Goal: Information Seeking & Learning: Find contact information

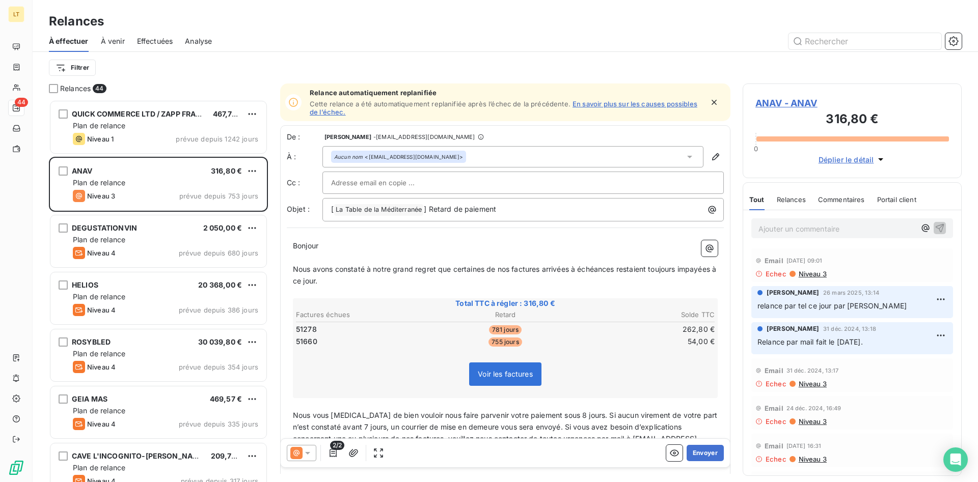
scroll to position [383, 219]
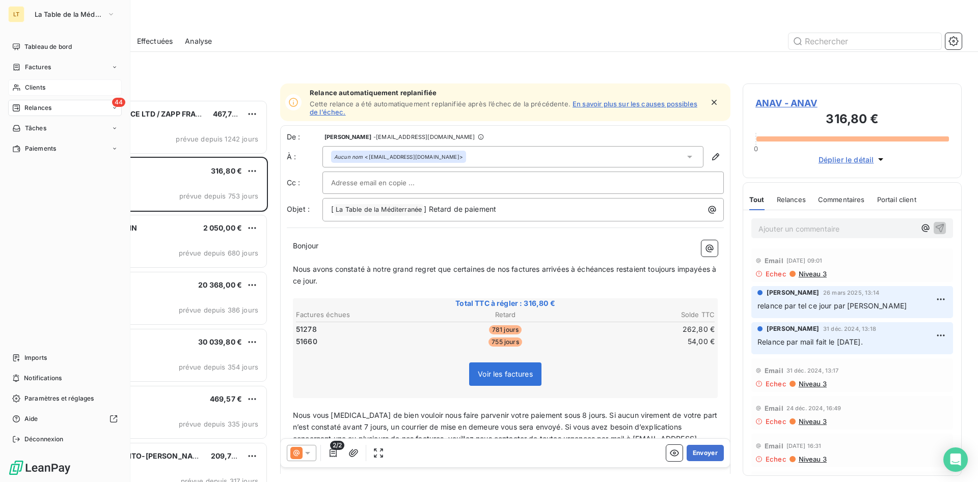
click at [27, 92] on span "Clients" at bounding box center [35, 87] width 20 height 9
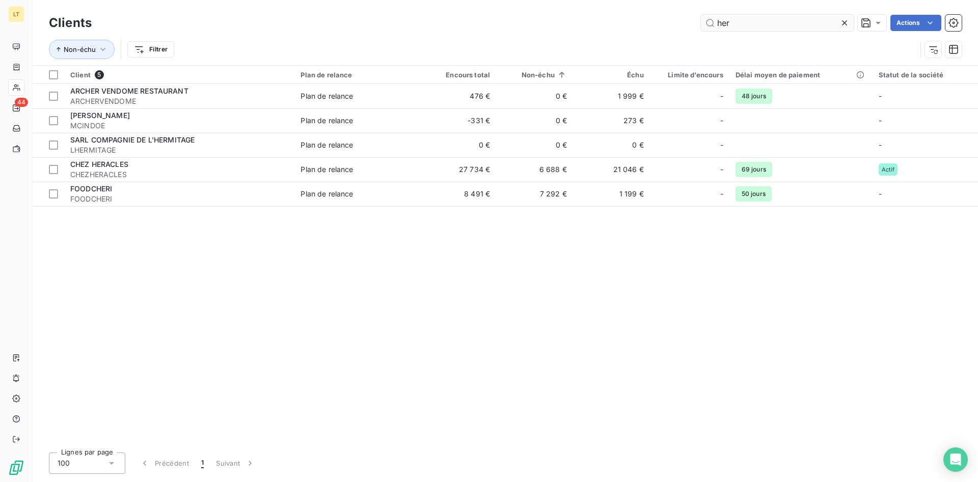
drag, startPoint x: 741, startPoint y: 20, endPoint x: 541, endPoint y: -7, distance: 201.4
click at [701, 15] on input "her" at bounding box center [777, 23] width 153 height 16
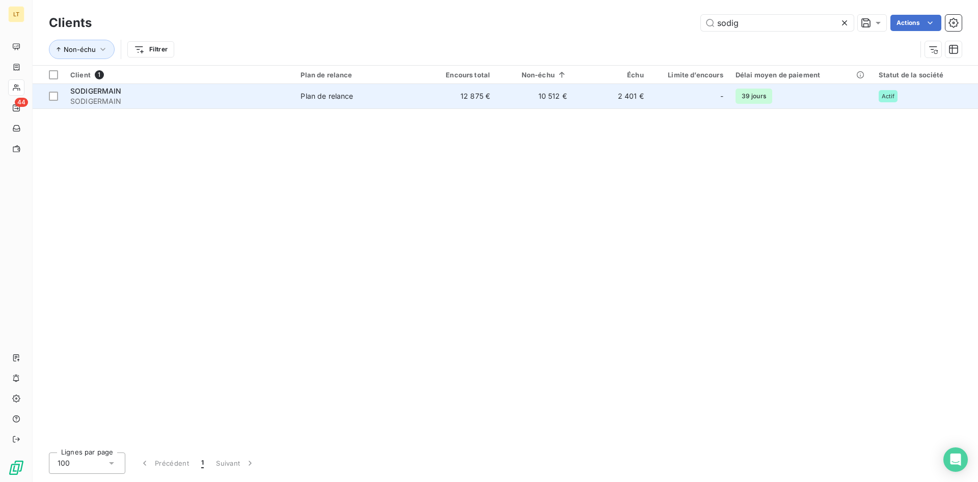
type input "sodig"
click at [348, 101] on div "Plan de relance" at bounding box center [327, 96] width 52 height 10
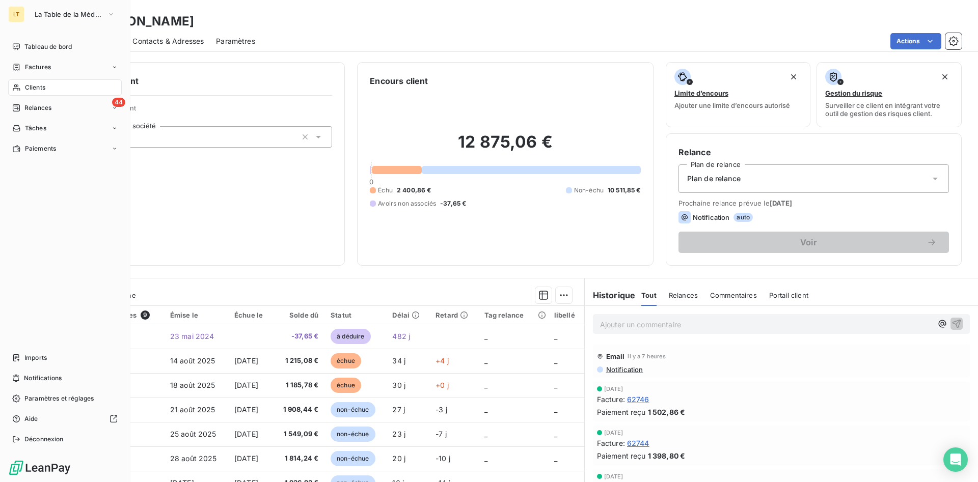
click at [34, 84] on span "Clients" at bounding box center [35, 87] width 20 height 9
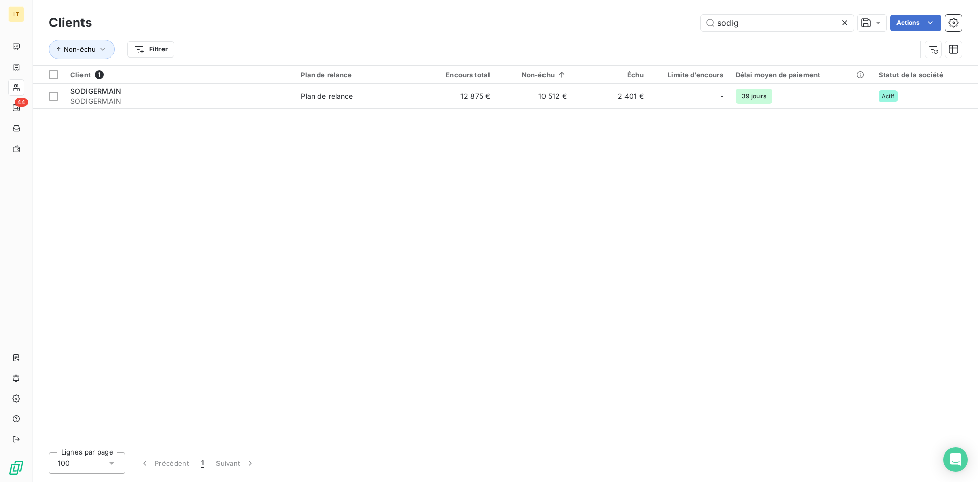
drag, startPoint x: 754, startPoint y: 14, endPoint x: 634, endPoint y: 30, distance: 120.7
click at [639, 30] on div "Clients sodig Actions" at bounding box center [505, 22] width 913 height 21
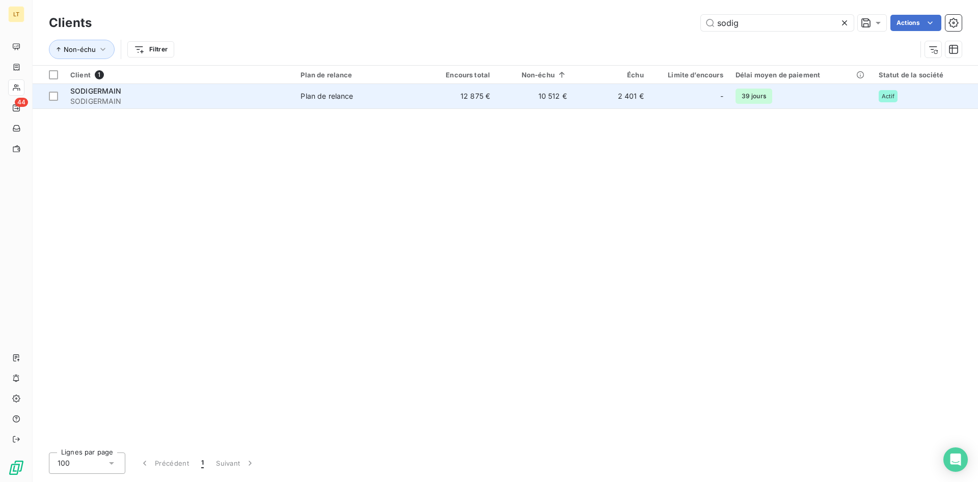
click at [439, 100] on td "12 875 €" at bounding box center [457, 96] width 77 height 24
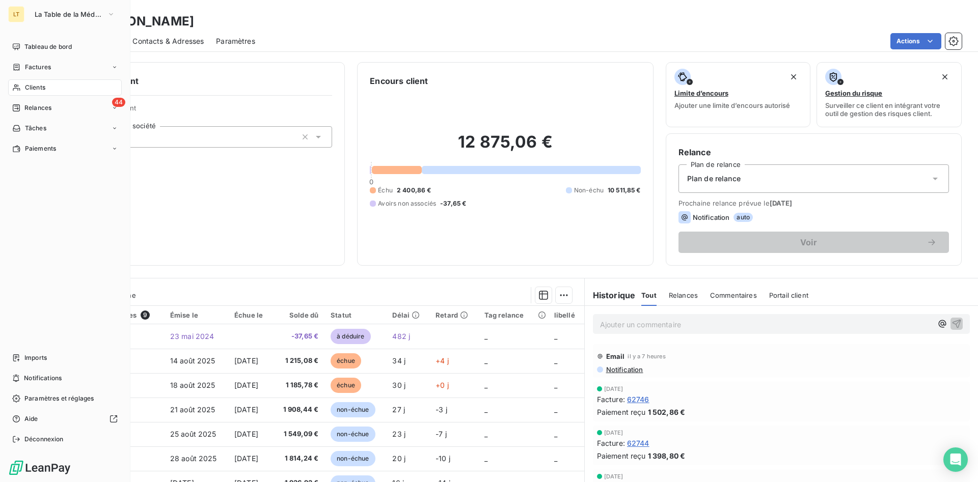
click at [32, 88] on span "Clients" at bounding box center [35, 87] width 20 height 9
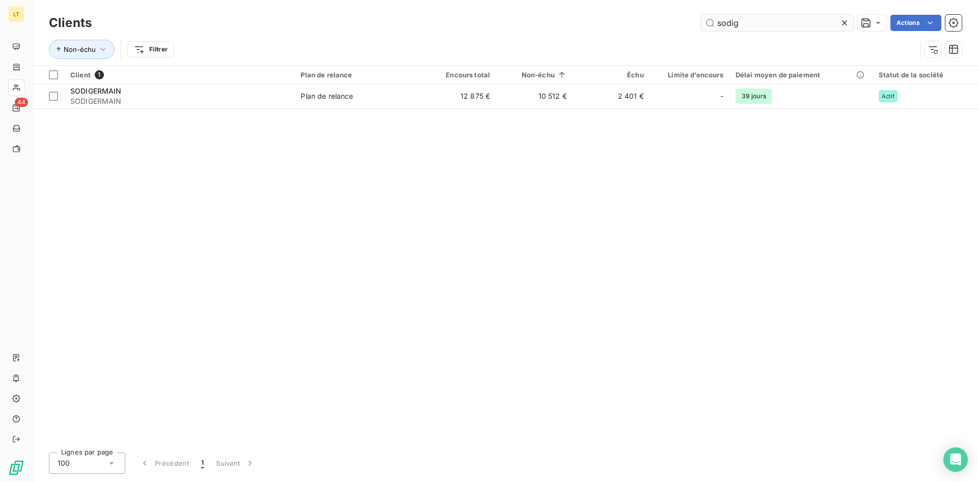
drag, startPoint x: 775, startPoint y: 22, endPoint x: 612, endPoint y: 2, distance: 164.3
click at [701, 15] on input "sodig" at bounding box center [777, 23] width 153 height 16
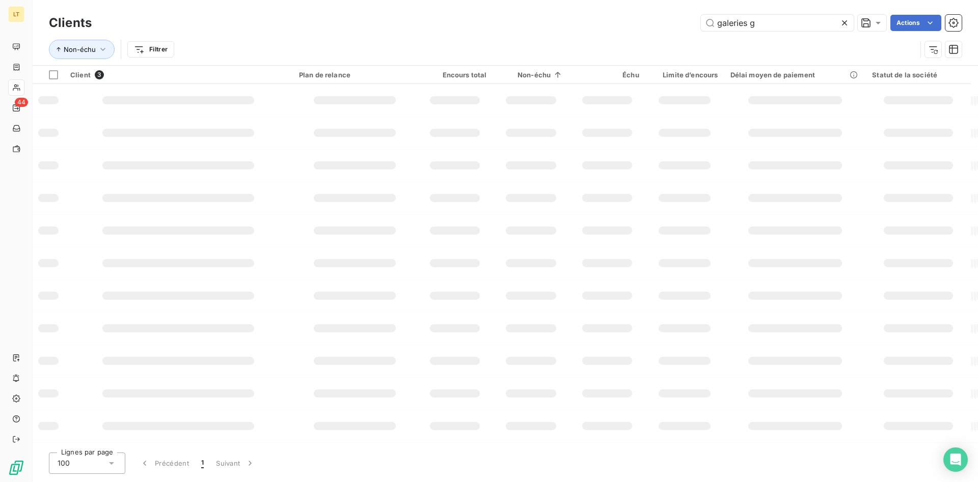
type input "galeries g"
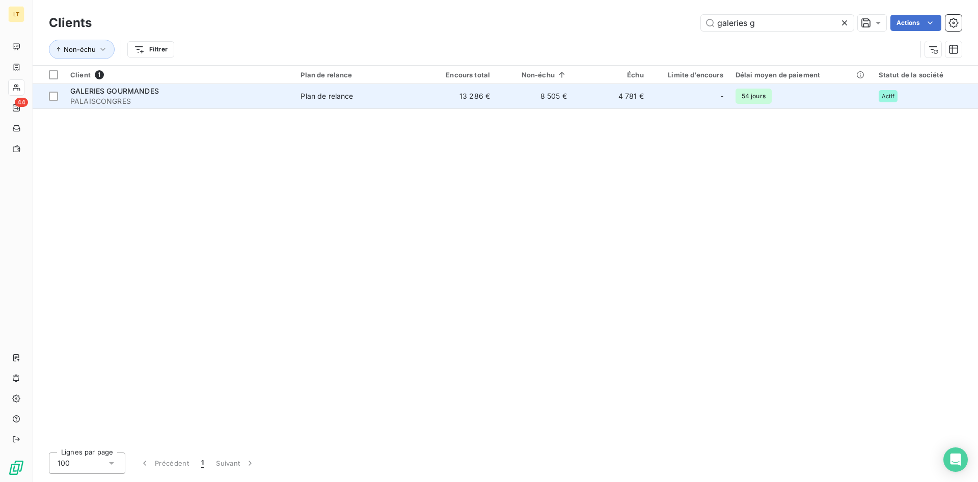
click at [586, 100] on td "4 781 €" at bounding box center [611, 96] width 77 height 24
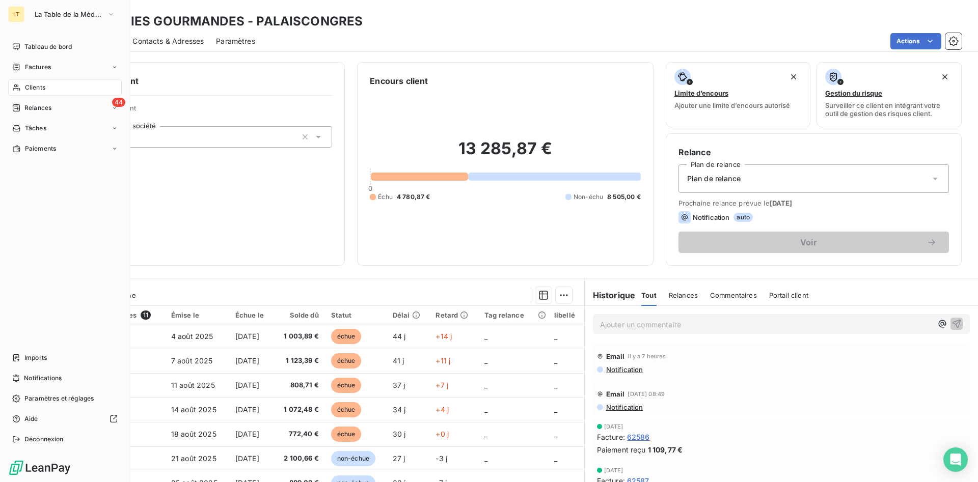
click at [25, 88] on span "Clients" at bounding box center [35, 87] width 20 height 9
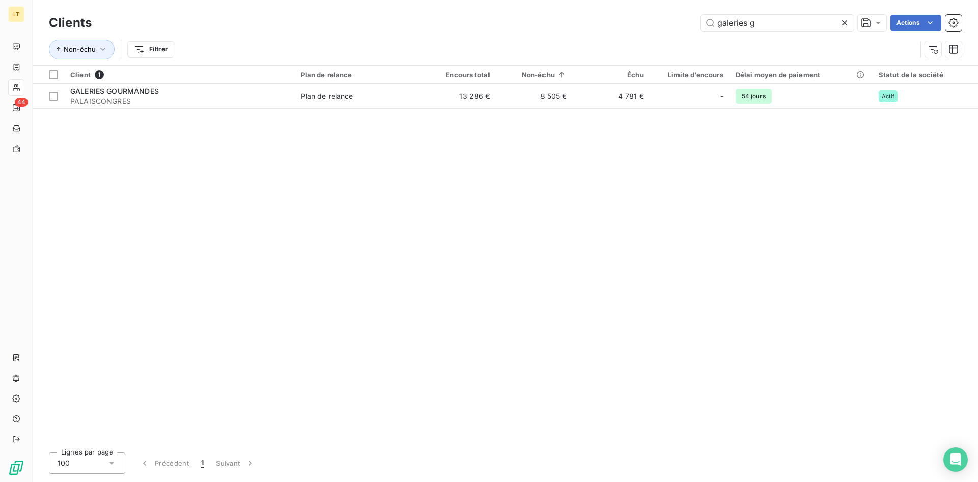
drag, startPoint x: 771, startPoint y: 24, endPoint x: 675, endPoint y: 31, distance: 96.0
click at [701, 31] on input "galeries g" at bounding box center [777, 23] width 153 height 16
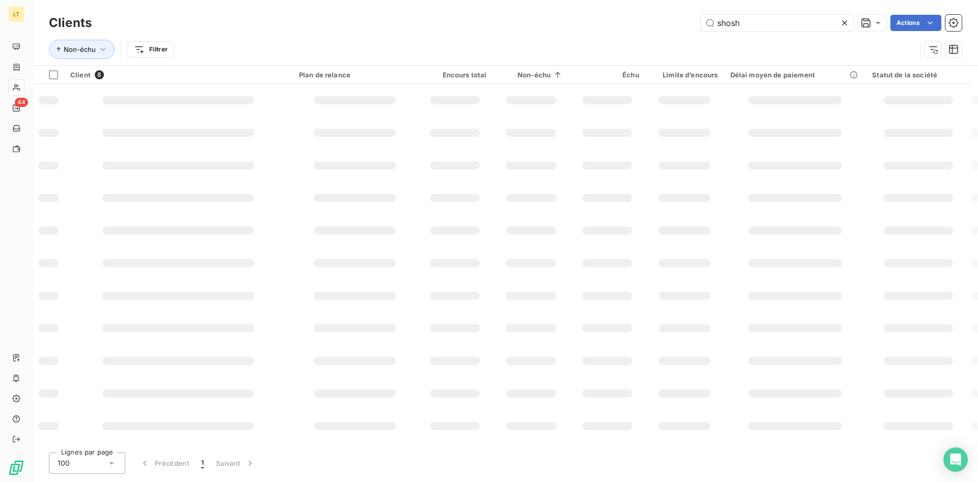
type input "shosh"
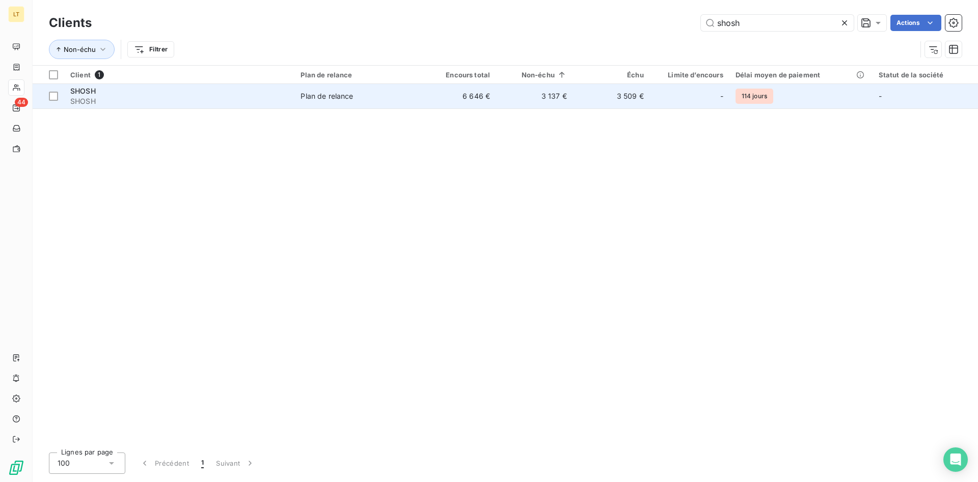
click at [454, 95] on td "6 646 €" at bounding box center [457, 96] width 77 height 24
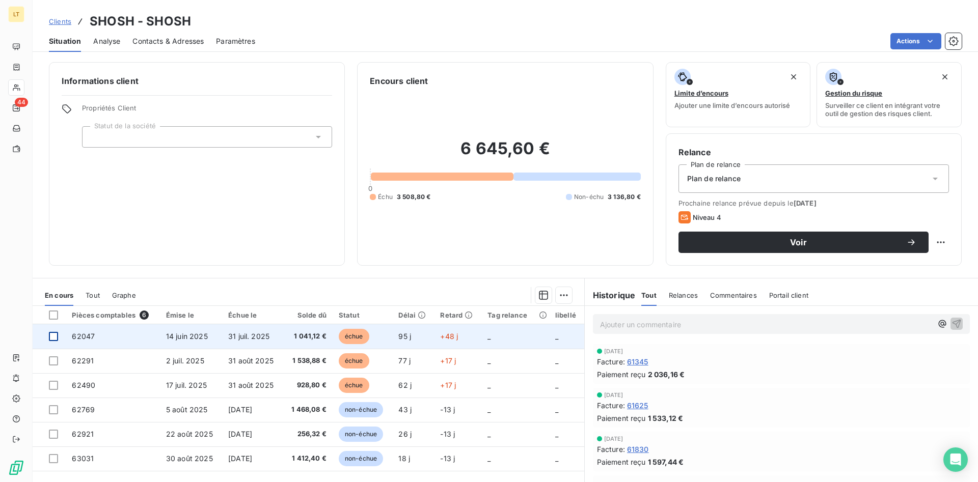
click at [56, 339] on div at bounding box center [53, 336] width 9 height 9
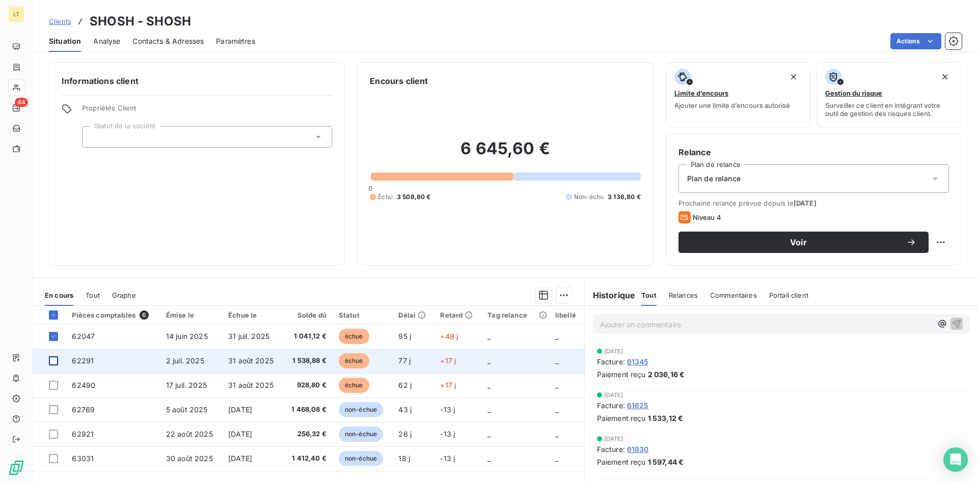
click at [52, 359] on div at bounding box center [53, 361] width 9 height 9
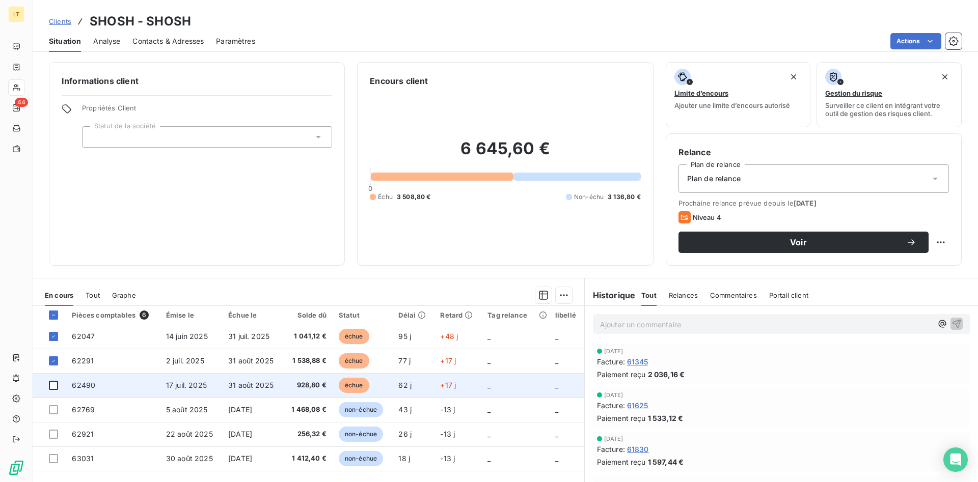
click at [53, 388] on div at bounding box center [53, 385] width 9 height 9
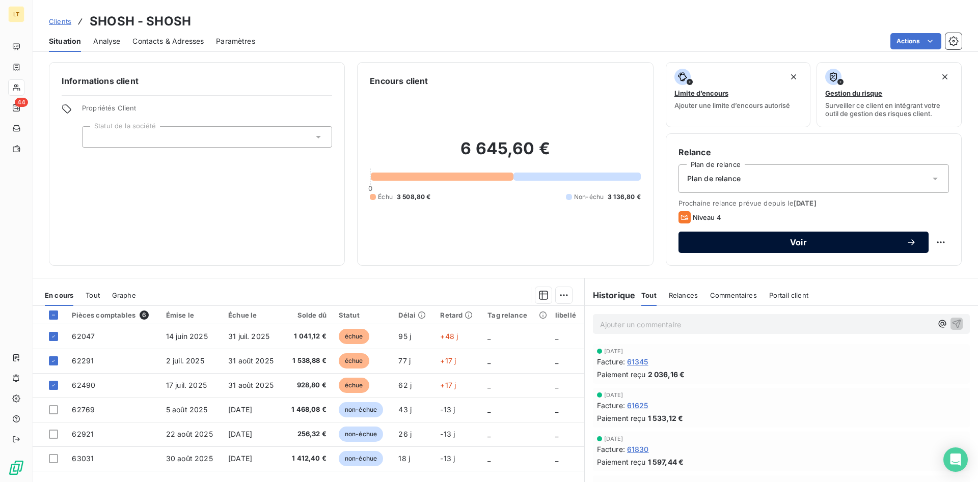
click at [770, 241] on span "Voir" at bounding box center [798, 242] width 215 height 8
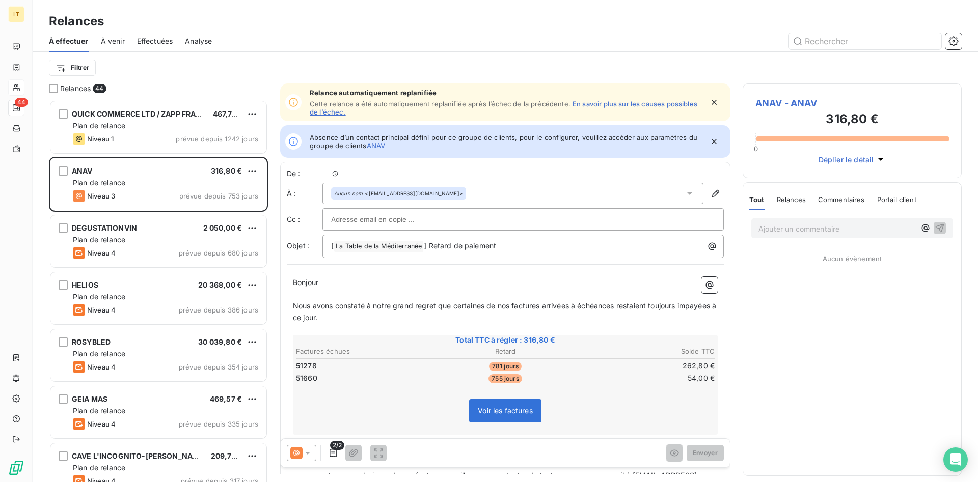
scroll to position [383, 219]
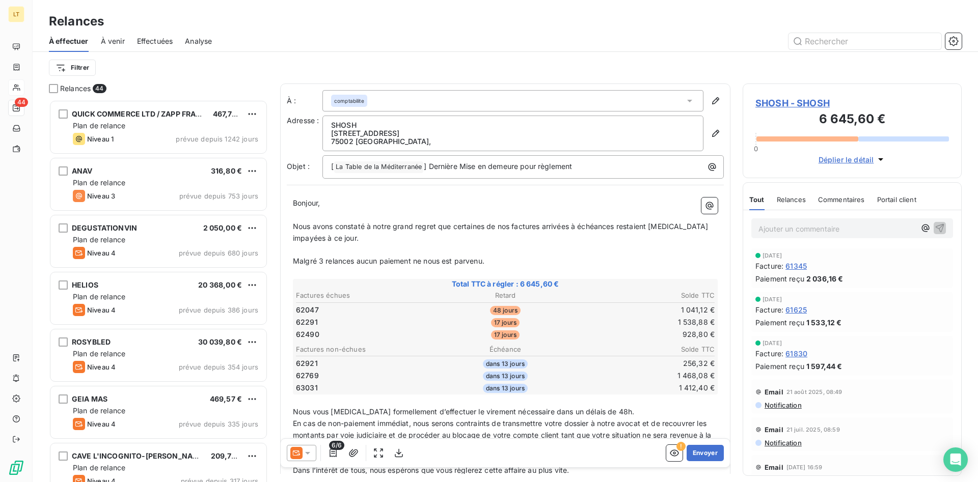
click at [305, 454] on icon at bounding box center [308, 453] width 10 height 10
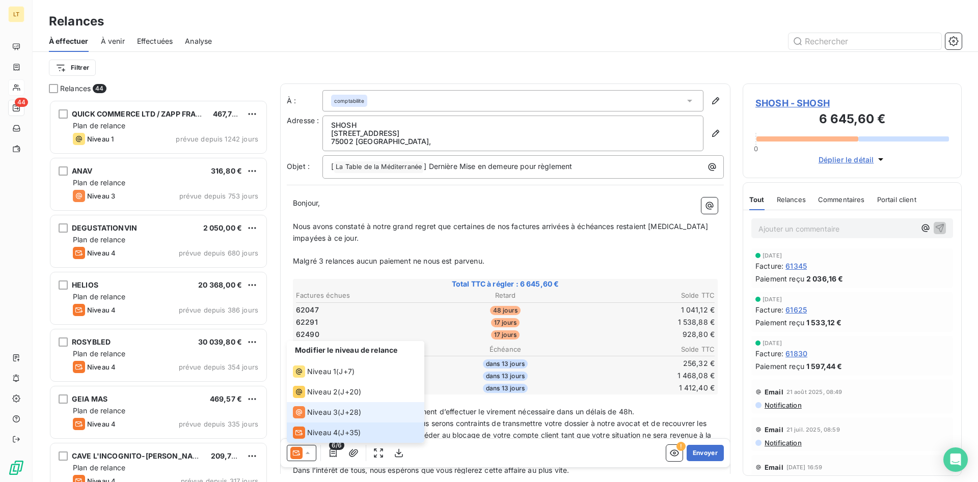
click at [313, 418] on div "Niveau 3" at bounding box center [315, 412] width 45 height 12
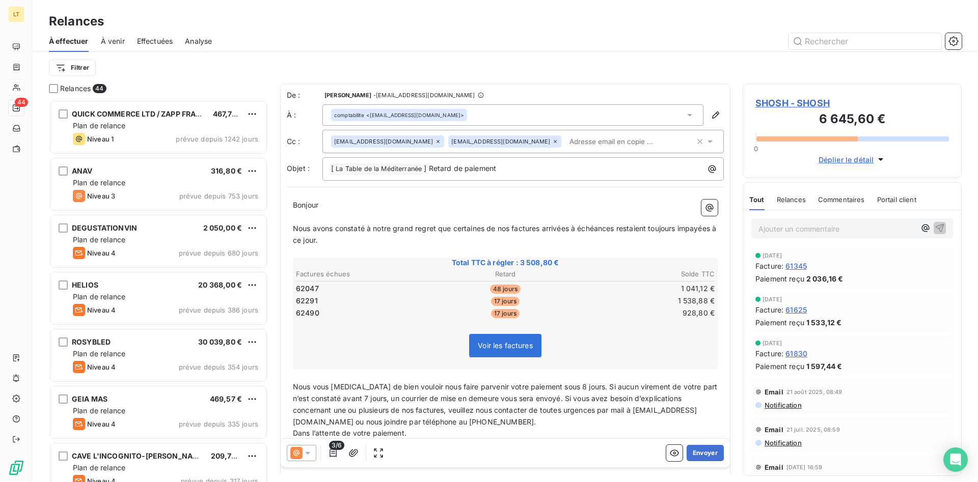
click at [435, 142] on icon at bounding box center [438, 142] width 6 height 6
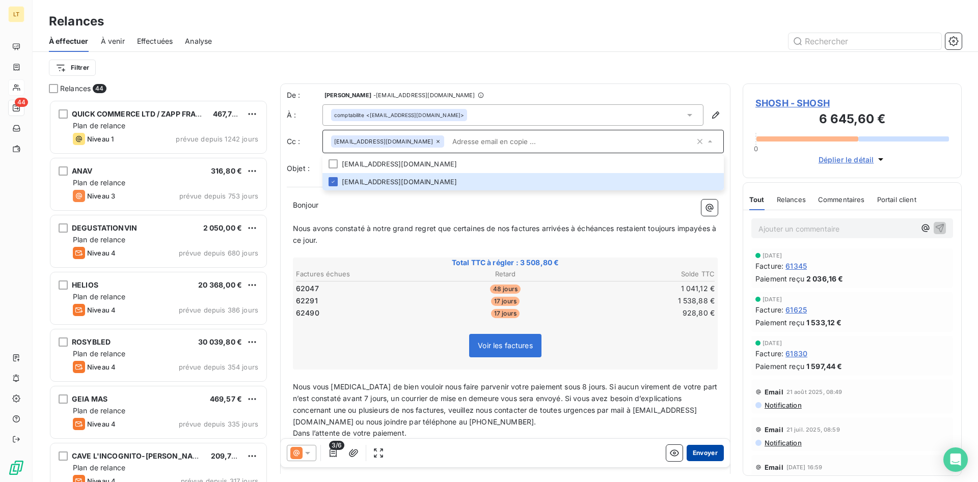
click at [707, 452] on button "Envoyer" at bounding box center [705, 453] width 37 height 16
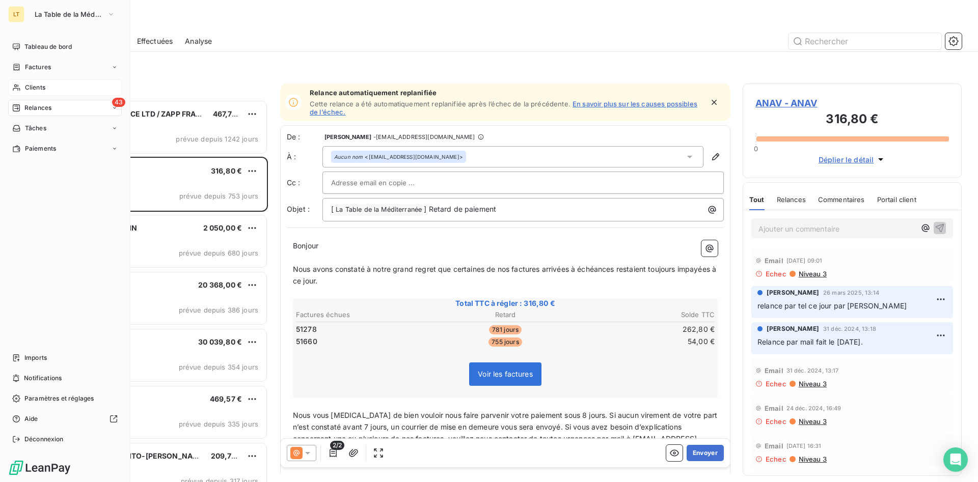
click at [34, 89] on span "Clients" at bounding box center [35, 87] width 20 height 9
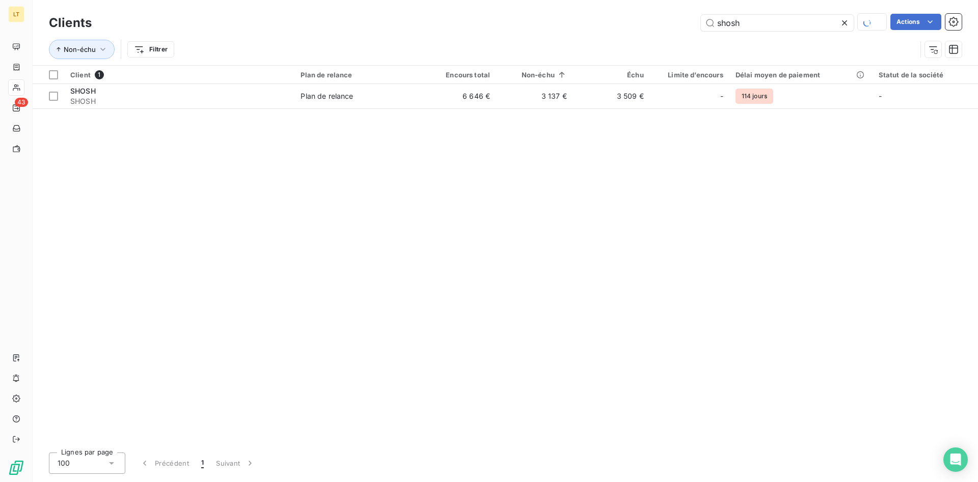
drag, startPoint x: 763, startPoint y: 24, endPoint x: 556, endPoint y: 6, distance: 207.1
click at [701, 15] on input "shosh" at bounding box center [777, 23] width 153 height 16
type input "acpm"
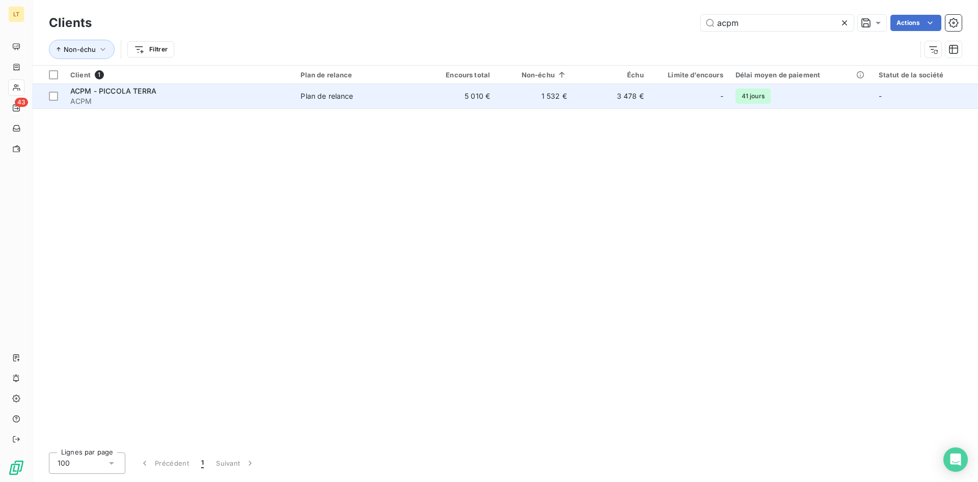
click at [557, 92] on td "1 532 €" at bounding box center [534, 96] width 77 height 24
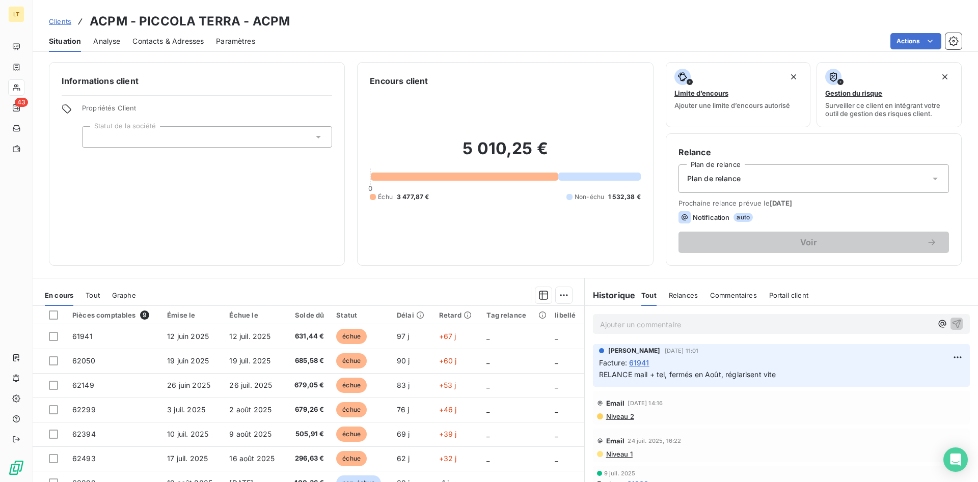
click at [154, 41] on span "Contacts & Adresses" at bounding box center [167, 41] width 71 height 10
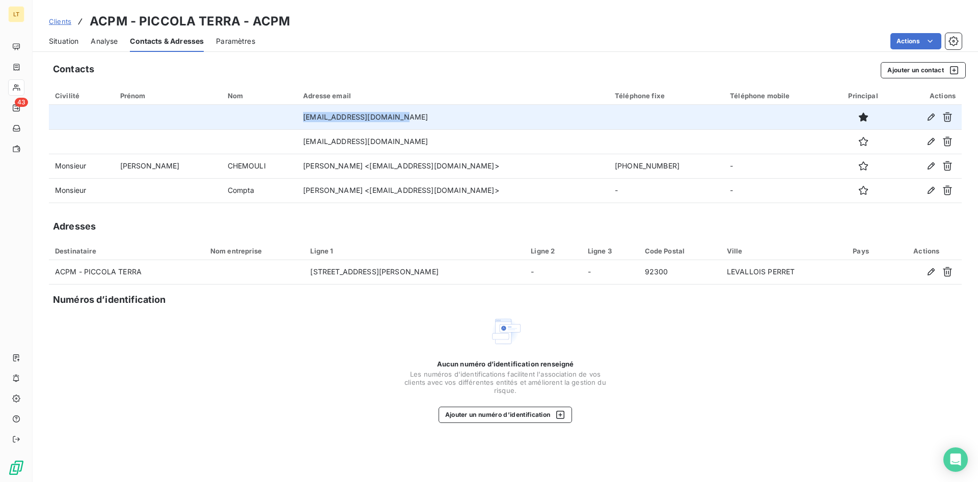
drag, startPoint x: 379, startPoint y: 119, endPoint x: 254, endPoint y: 128, distance: 125.6
click at [254, 128] on tr "[EMAIL_ADDRESS][DOMAIN_NAME]" at bounding box center [505, 117] width 913 height 24
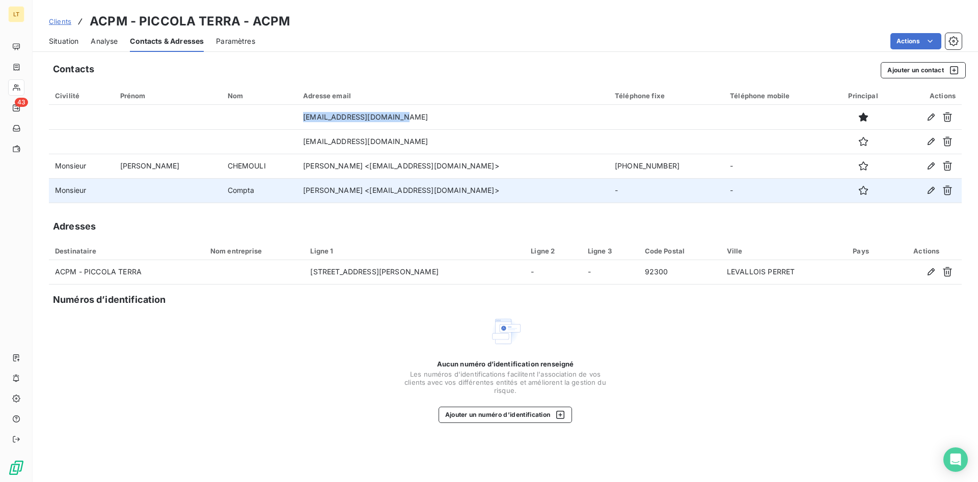
copy tr "[EMAIL_ADDRESS][DOMAIN_NAME]"
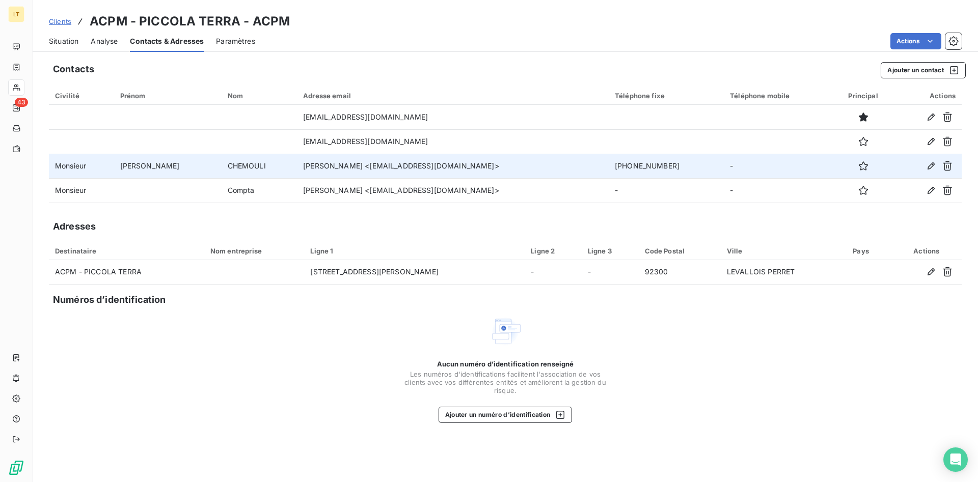
click at [439, 170] on td "[PERSON_NAME] <[EMAIL_ADDRESS][DOMAIN_NAME]>" at bounding box center [453, 166] width 312 height 24
drag, startPoint x: 432, startPoint y: 167, endPoint x: 325, endPoint y: 163, distance: 107.0
click at [325, 163] on td "[PERSON_NAME] <[EMAIL_ADDRESS][DOMAIN_NAME]>" at bounding box center [453, 166] width 312 height 24
click at [434, 169] on td "[PERSON_NAME] <[EMAIL_ADDRESS][DOMAIN_NAME]>" at bounding box center [453, 166] width 312 height 24
drag, startPoint x: 434, startPoint y: 169, endPoint x: 282, endPoint y: 169, distance: 151.8
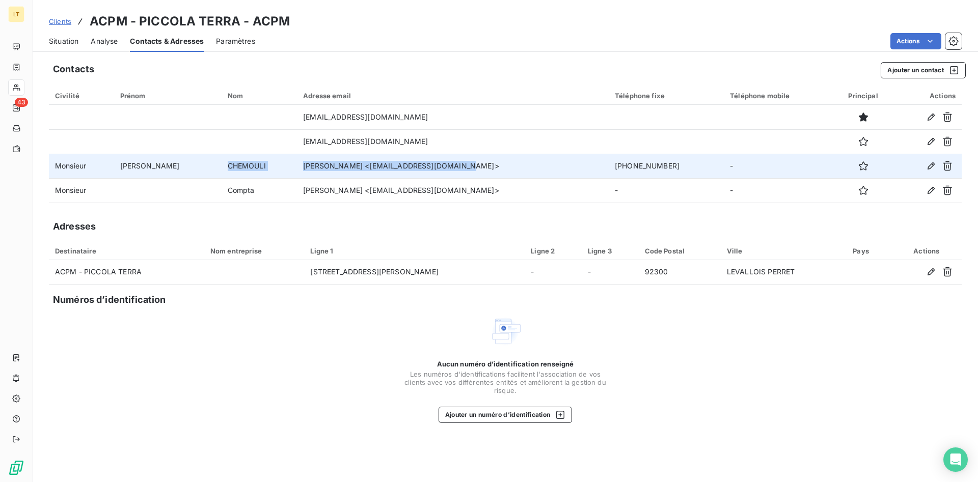
click at [255, 172] on tr "Monsieur [PERSON_NAME] [PERSON_NAME] <[EMAIL_ADDRESS][DOMAIN_NAME]> [PHONE_NUMB…" at bounding box center [505, 166] width 913 height 24
drag, startPoint x: 442, startPoint y: 170, endPoint x: 354, endPoint y: 172, distance: 88.7
click at [354, 172] on td "[PERSON_NAME] <[EMAIL_ADDRESS][DOMAIN_NAME]>" at bounding box center [453, 166] width 312 height 24
click at [238, 166] on td "CHEMOULI" at bounding box center [260, 166] width 76 height 24
drag, startPoint x: 238, startPoint y: 166, endPoint x: 198, endPoint y: 168, distance: 40.3
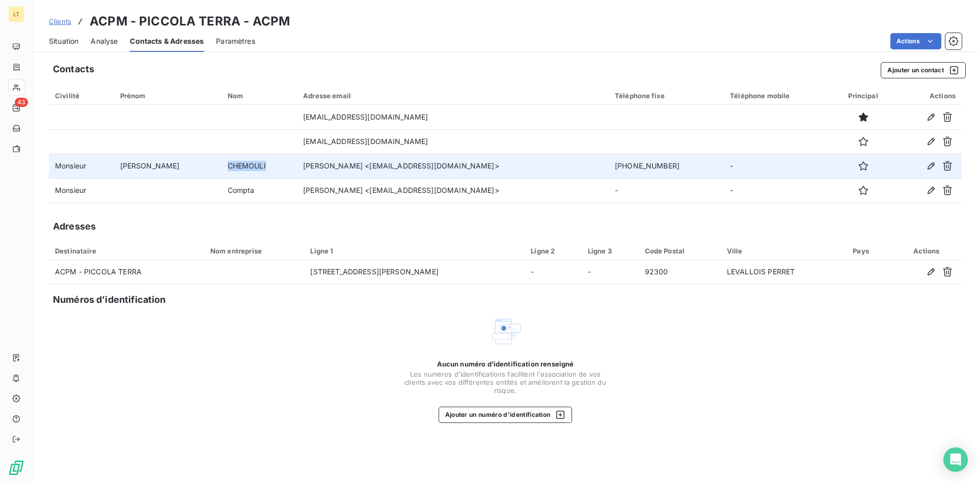
click at [222, 168] on td "CHEMOULI" at bounding box center [260, 166] width 76 height 24
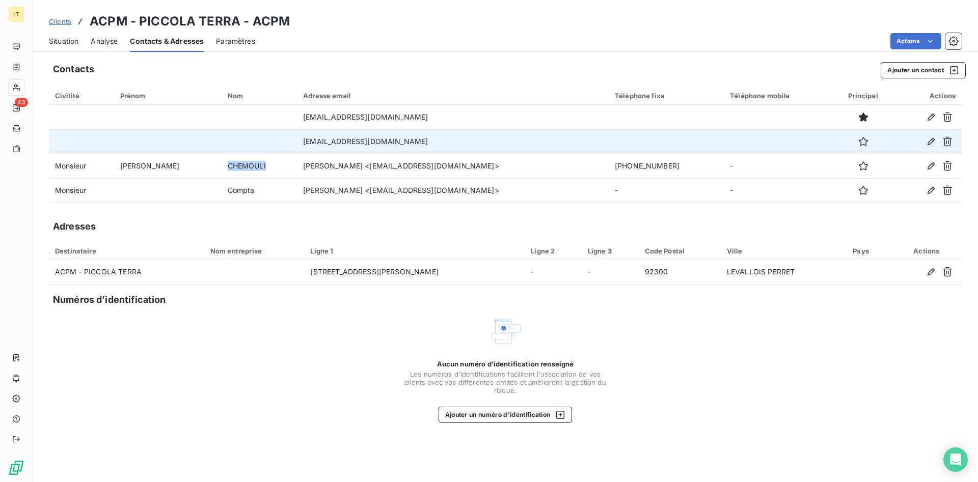
copy td "CHEMOULI"
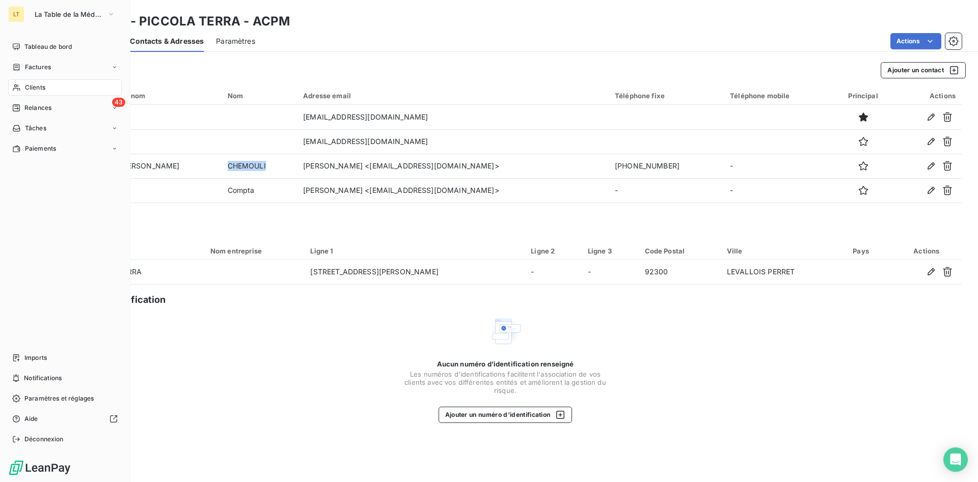
click at [38, 83] on div "Clients" at bounding box center [65, 87] width 114 height 16
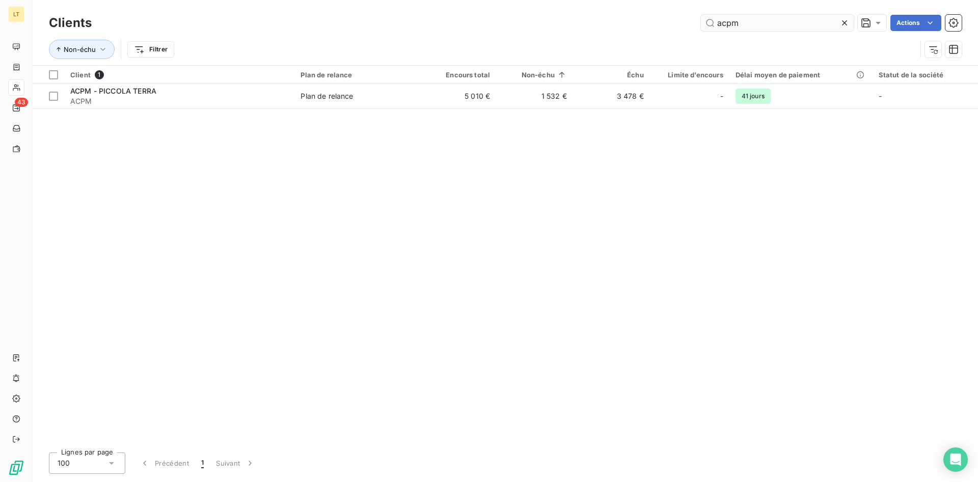
drag, startPoint x: 799, startPoint y: 28, endPoint x: 449, endPoint y: 13, distance: 349.8
click at [701, 15] on input "acpm" at bounding box center [777, 23] width 153 height 16
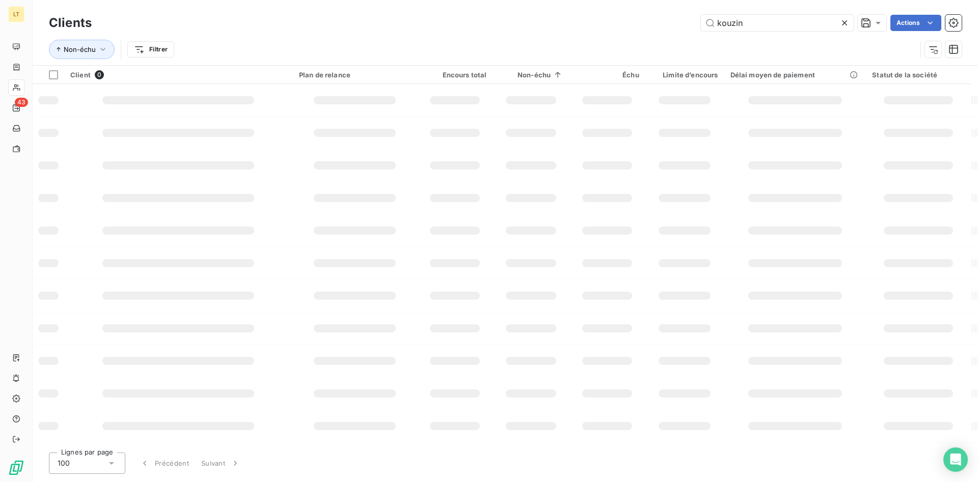
type input "kouzin"
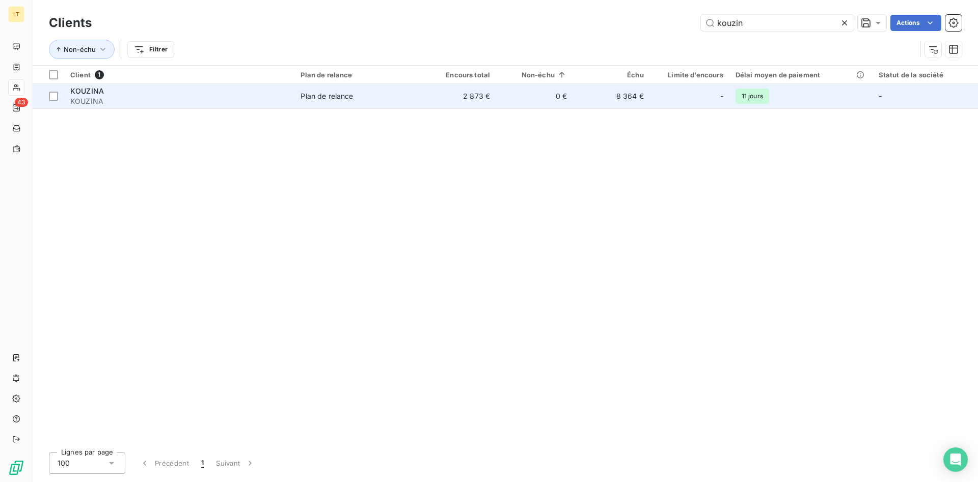
click at [410, 99] on span "Plan de relance" at bounding box center [357, 96] width 113 height 10
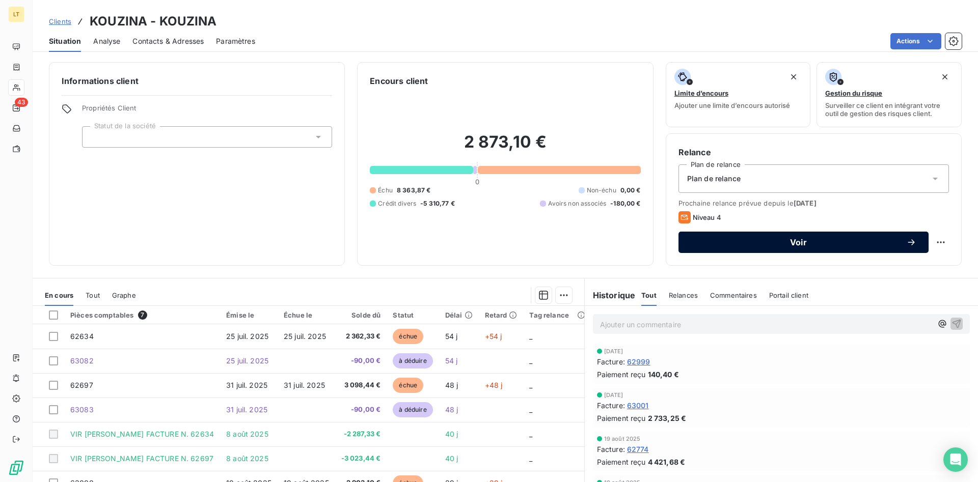
click at [805, 237] on button "Voir" at bounding box center [804, 242] width 250 height 21
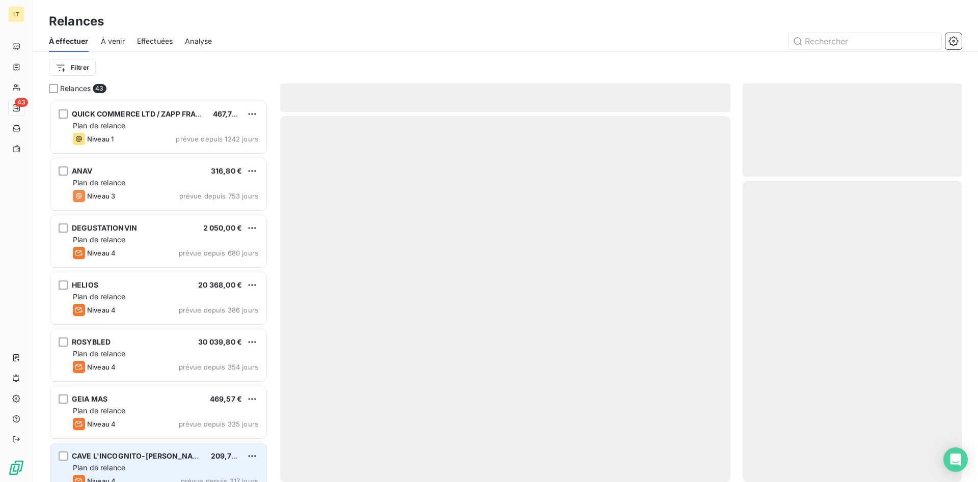
scroll to position [383, 219]
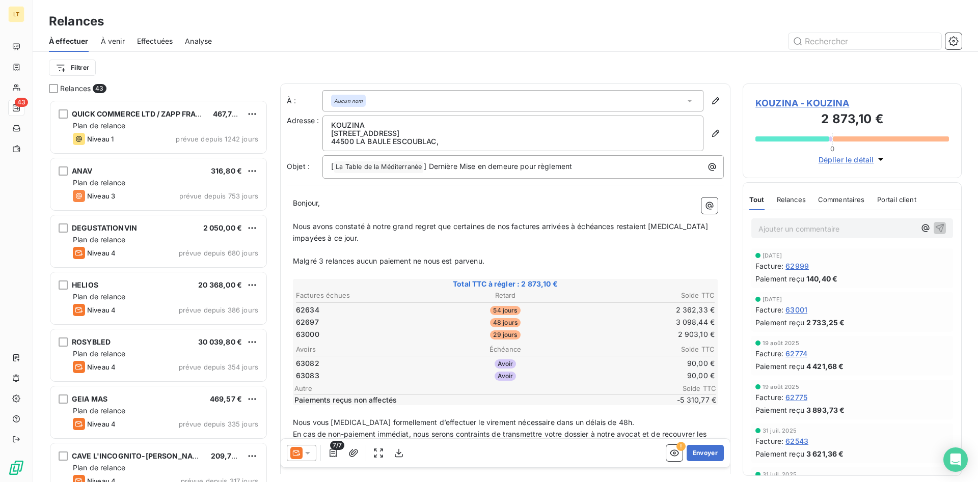
click at [309, 452] on icon at bounding box center [307, 453] width 5 height 3
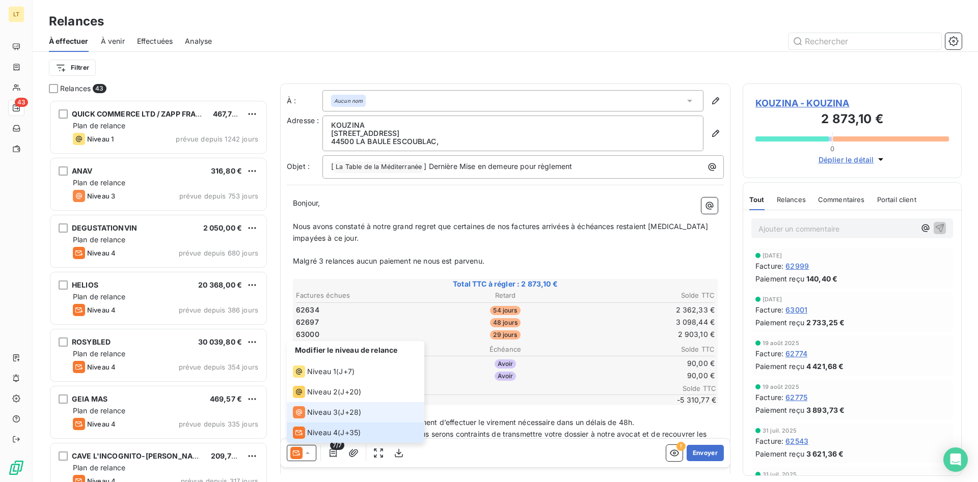
click at [317, 416] on span "Niveau 3" at bounding box center [322, 413] width 31 height 10
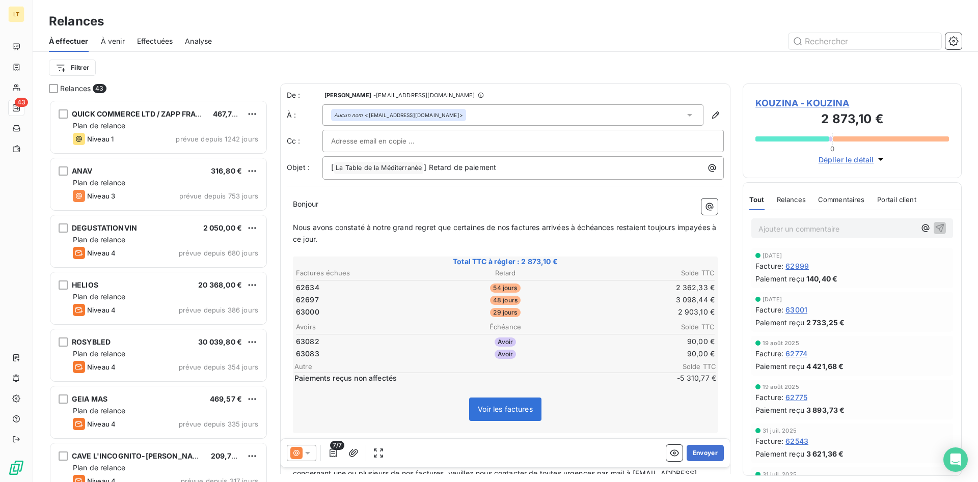
click at [311, 458] on icon at bounding box center [308, 453] width 10 height 10
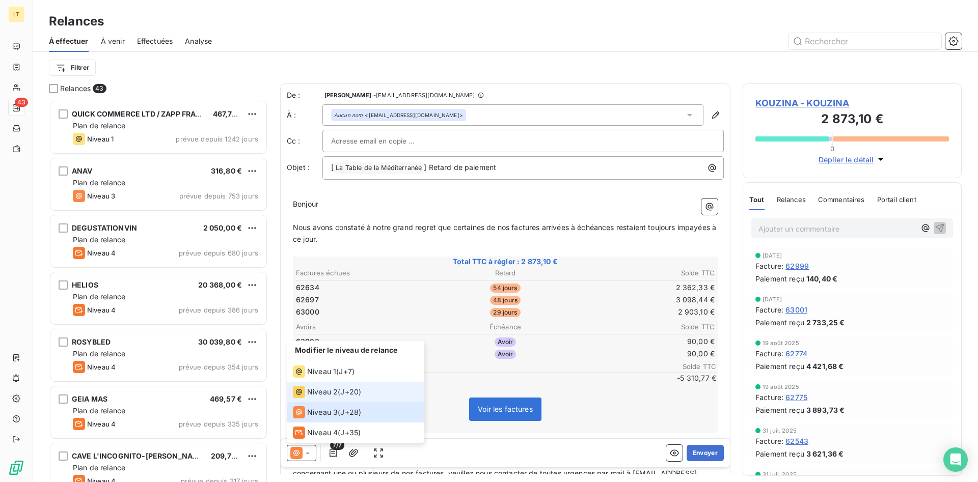
click at [321, 396] on span "Niveau 2" at bounding box center [322, 392] width 31 height 10
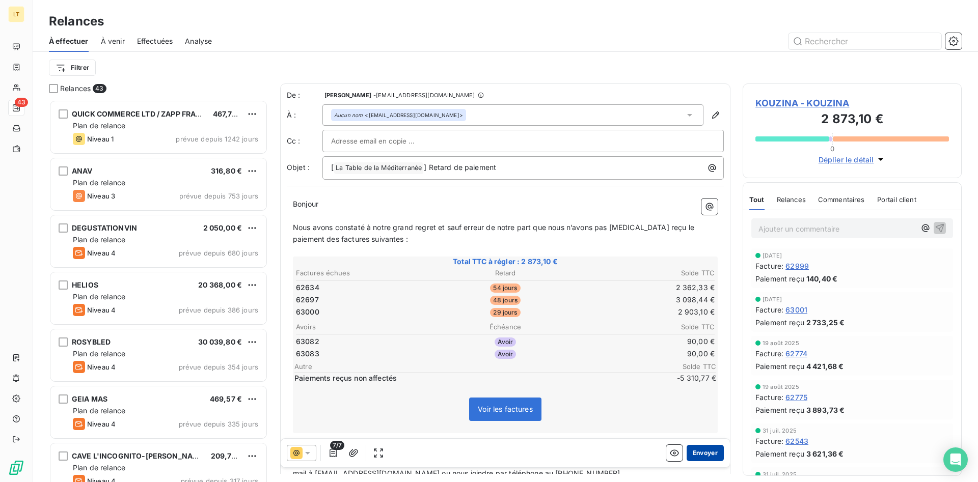
click at [706, 451] on button "Envoyer" at bounding box center [705, 453] width 37 height 16
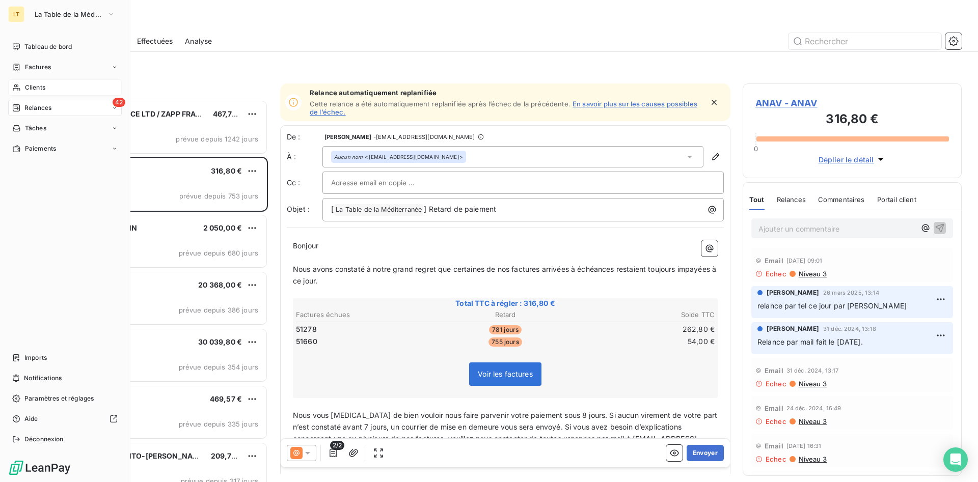
click at [32, 90] on span "Clients" at bounding box center [35, 87] width 20 height 9
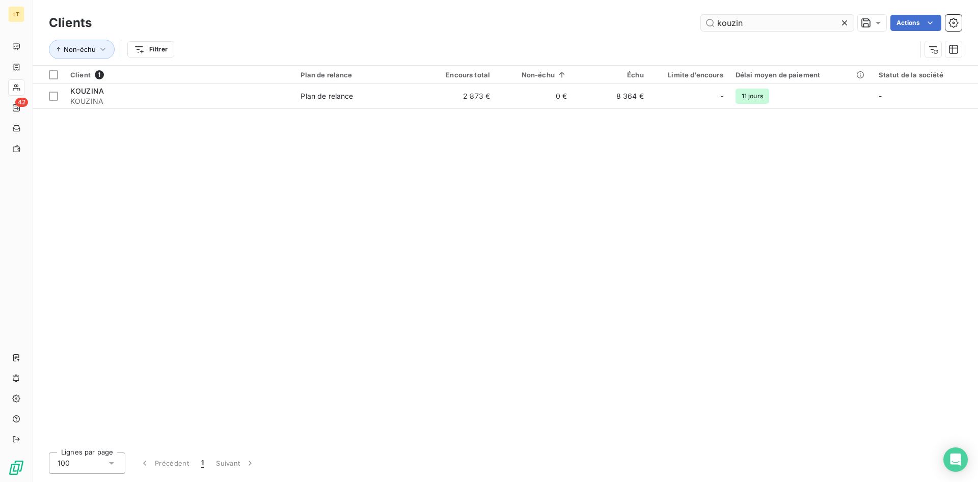
drag, startPoint x: 785, startPoint y: 28, endPoint x: 530, endPoint y: 9, distance: 256.4
click at [701, 15] on input "kouzin" at bounding box center [777, 23] width 153 height 16
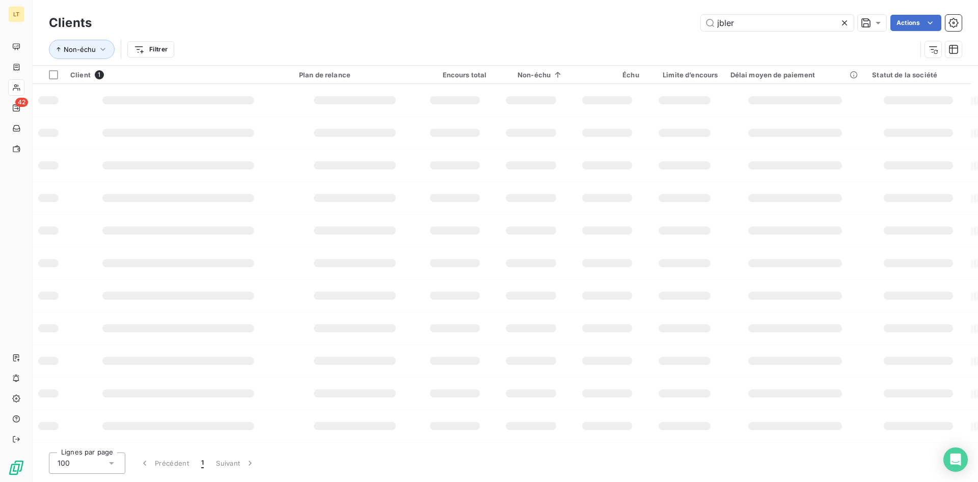
type input "jbler"
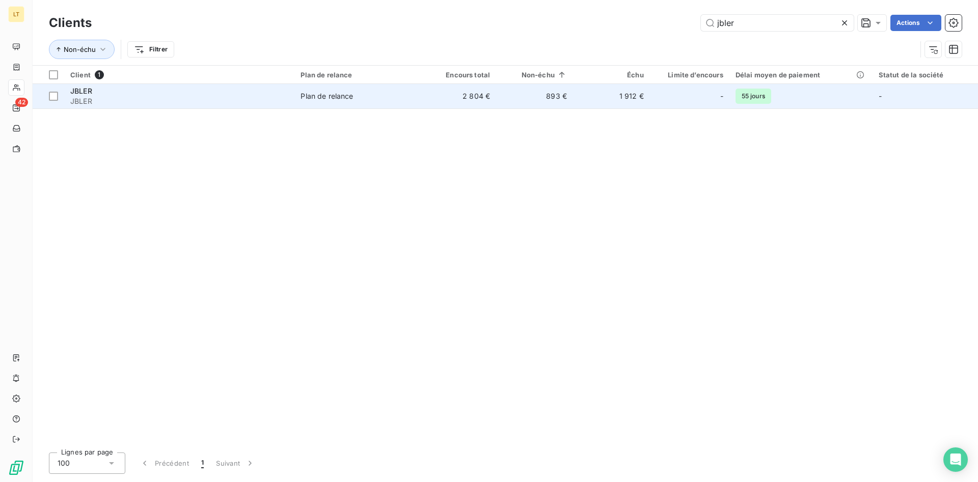
click at [506, 104] on td "893 €" at bounding box center [534, 96] width 77 height 24
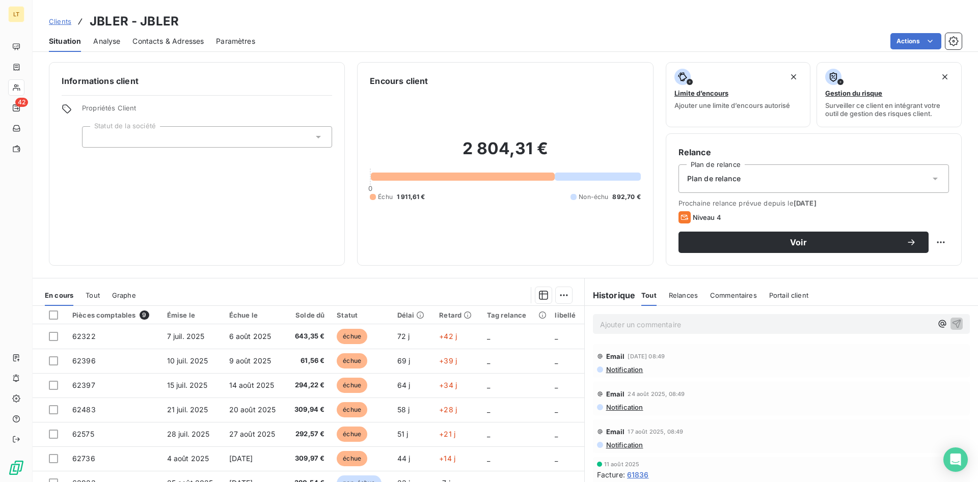
click at [199, 42] on span "Contacts & Adresses" at bounding box center [167, 41] width 71 height 10
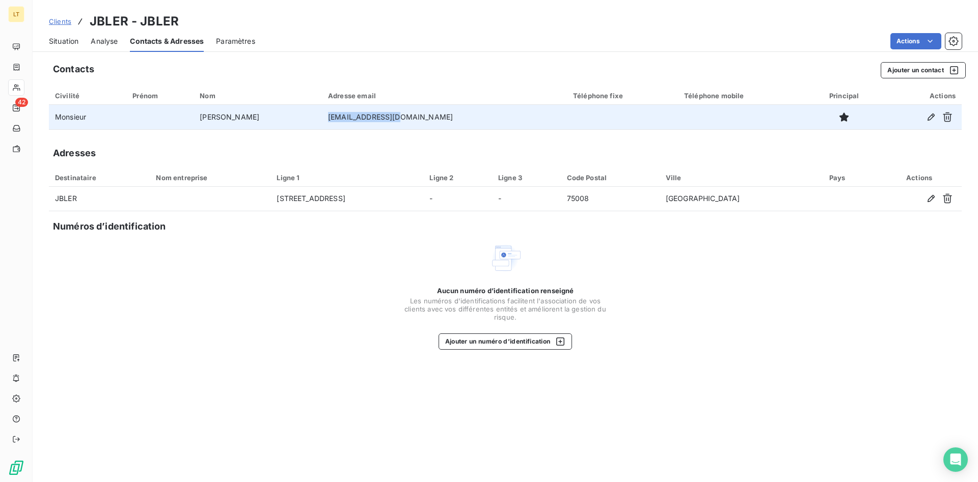
drag, startPoint x: 464, startPoint y: 117, endPoint x: 395, endPoint y: 126, distance: 68.9
click at [395, 126] on td "[EMAIL_ADDRESS][DOMAIN_NAME]" at bounding box center [444, 117] width 245 height 24
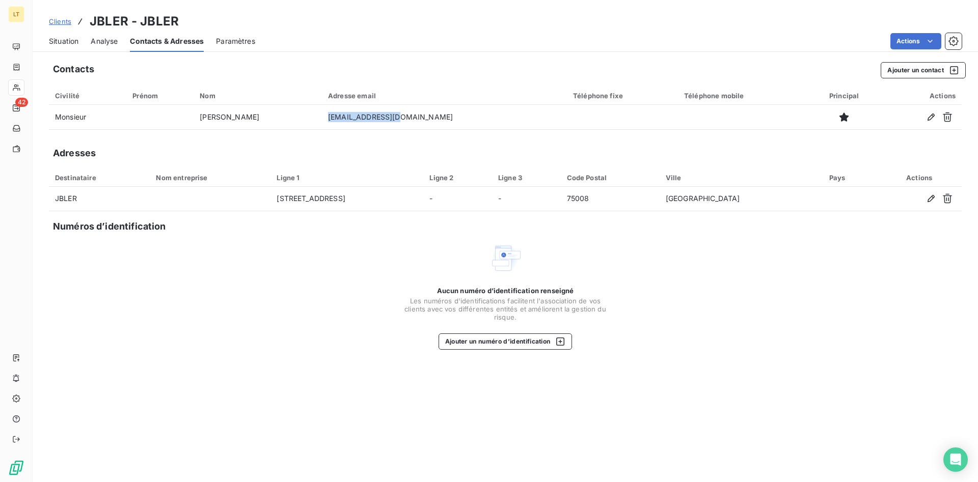
copy td "[EMAIL_ADDRESS][DOMAIN_NAME]"
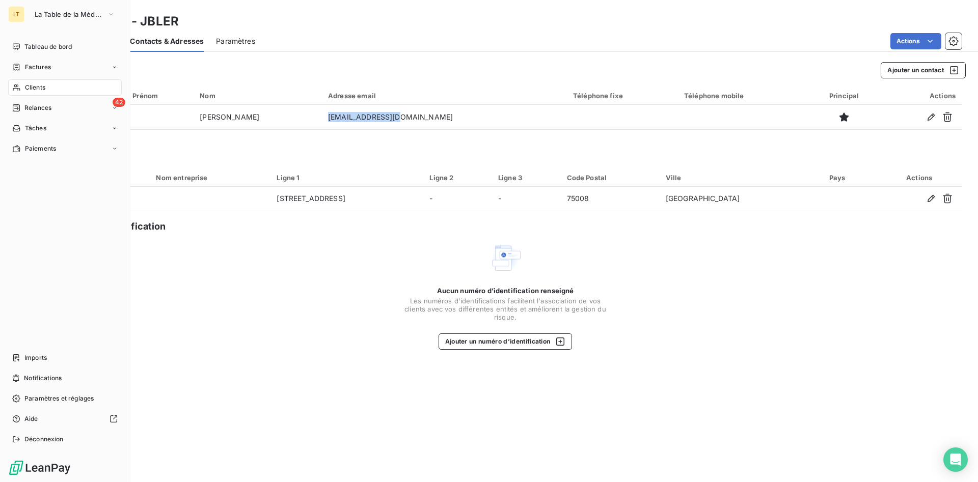
click at [32, 90] on span "Clients" at bounding box center [35, 87] width 20 height 9
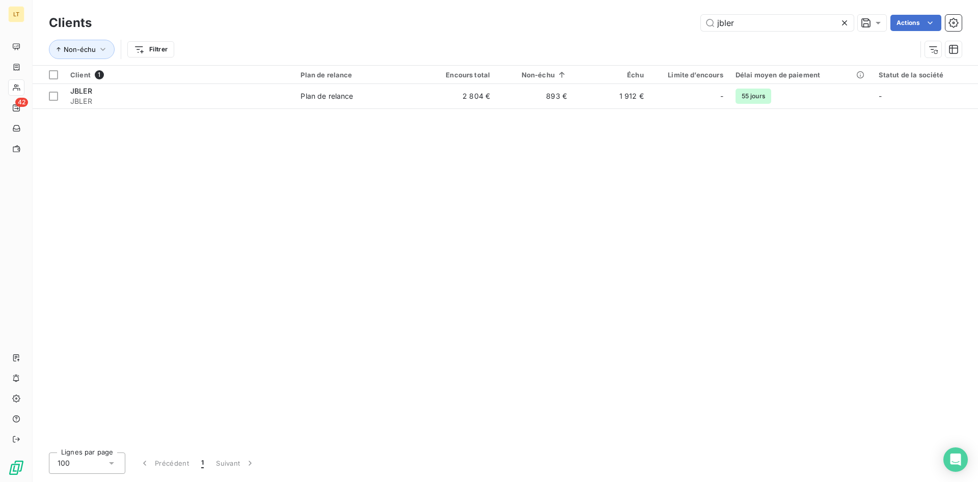
click at [441, 299] on div "Client 1 Plan de relance Encours total Non-échu Échu Limite d’encours Délai moy…" at bounding box center [505, 255] width 945 height 379
drag, startPoint x: 741, startPoint y: 25, endPoint x: 659, endPoint y: 17, distance: 82.9
click at [701, 17] on input "jbler" at bounding box center [777, 23] width 153 height 16
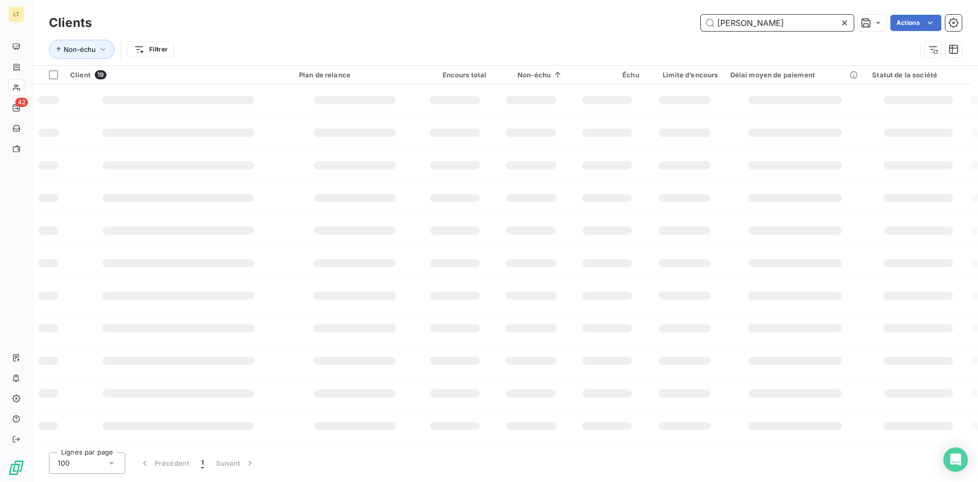
type input "[PERSON_NAME]"
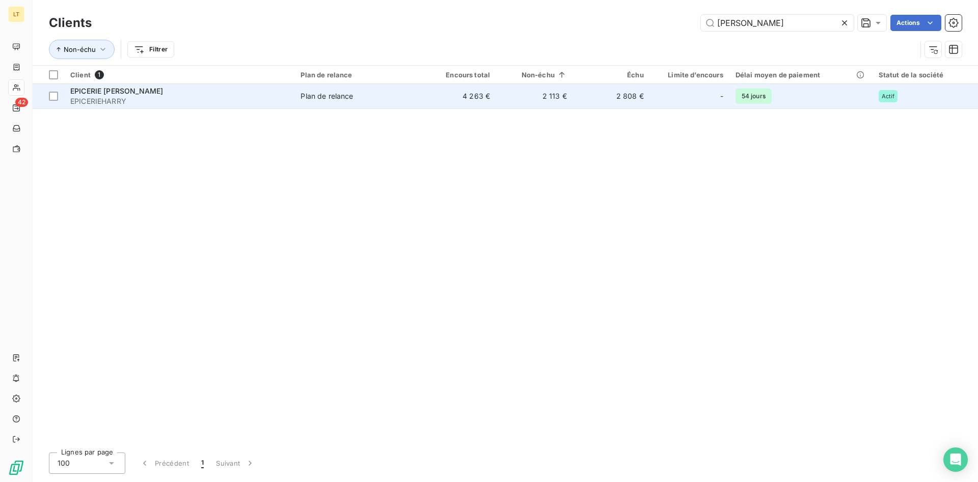
click at [366, 98] on span "Plan de relance" at bounding box center [357, 96] width 113 height 10
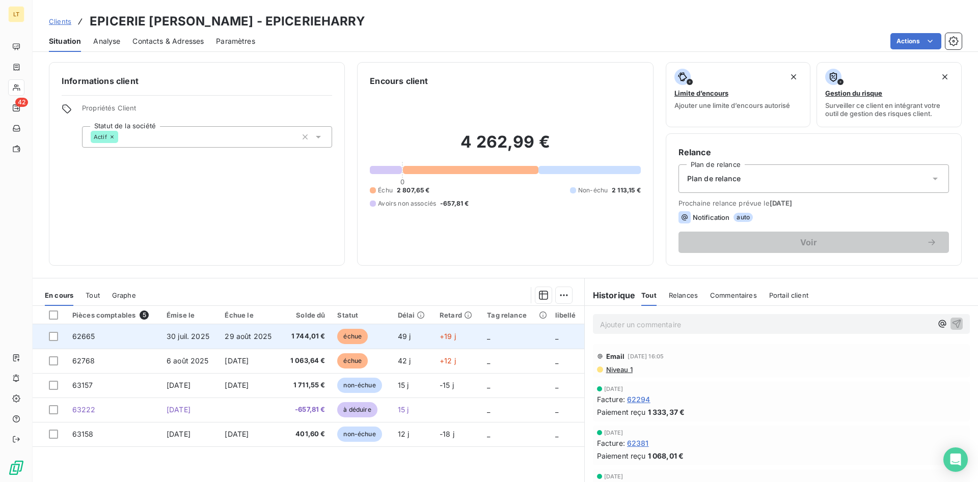
click at [54, 341] on td at bounding box center [50, 336] width 34 height 24
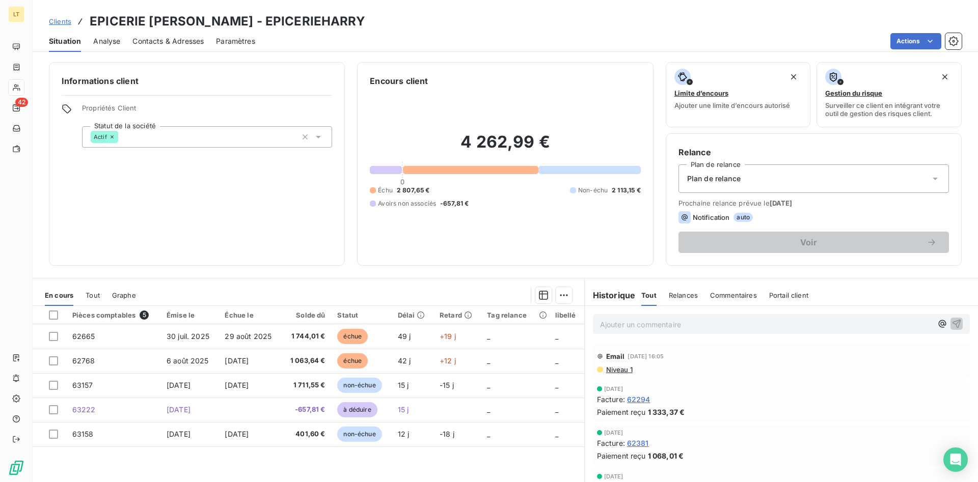
click at [163, 39] on span "Contacts & Adresses" at bounding box center [167, 41] width 71 height 10
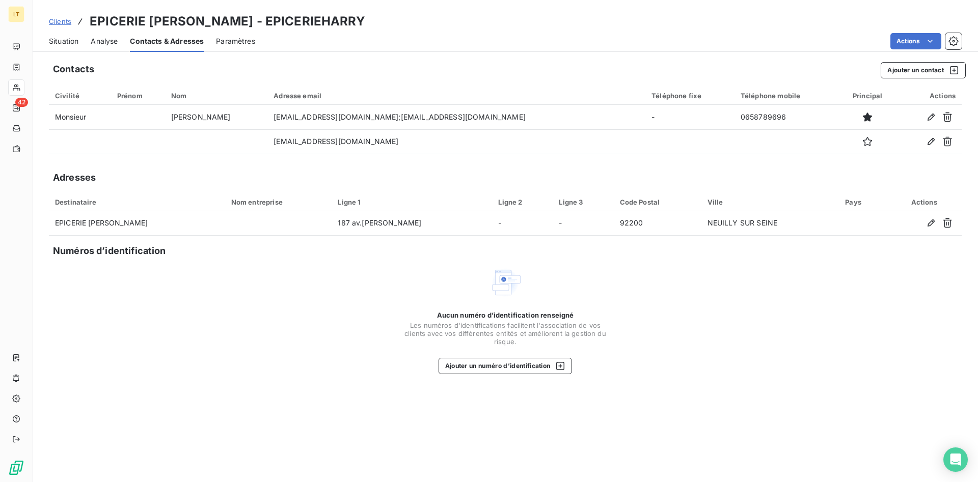
click at [72, 40] on span "Situation" at bounding box center [64, 41] width 30 height 10
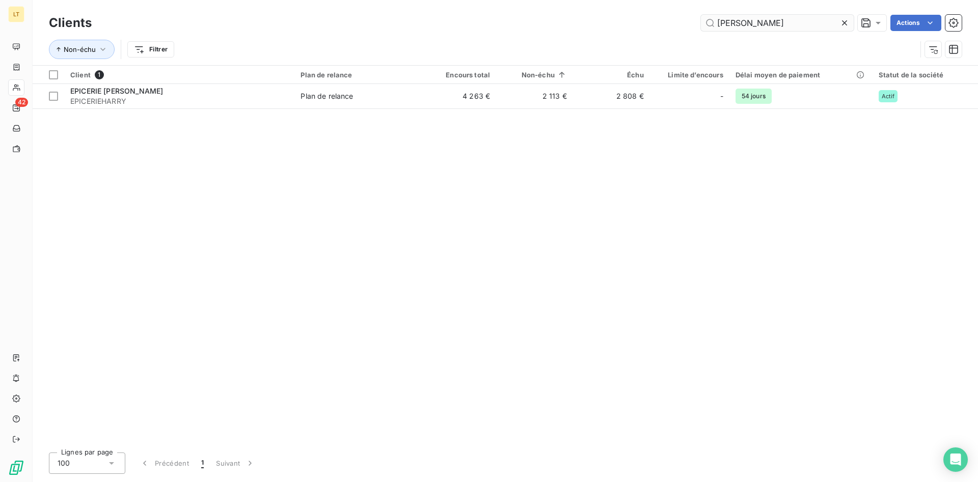
drag, startPoint x: 759, startPoint y: 23, endPoint x: 632, endPoint y: 13, distance: 127.8
click at [701, 15] on input "[PERSON_NAME]" at bounding box center [777, 23] width 153 height 16
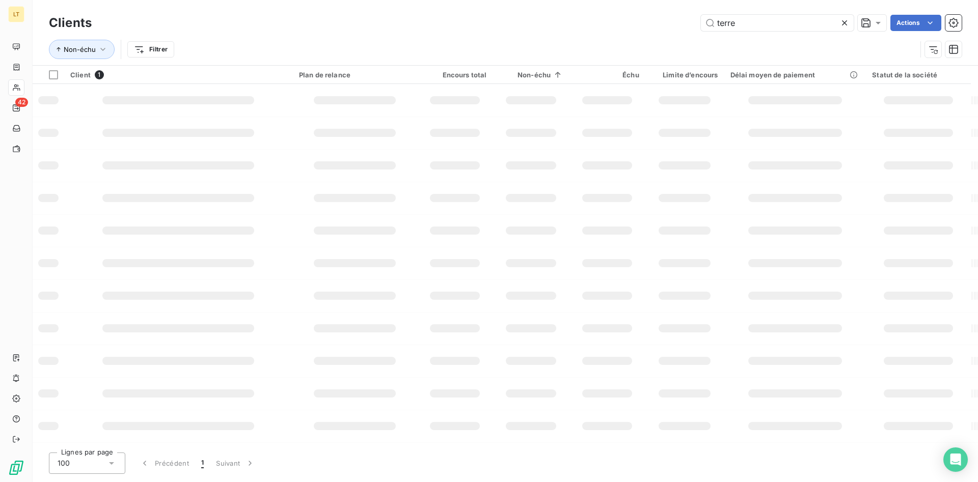
type input "terre"
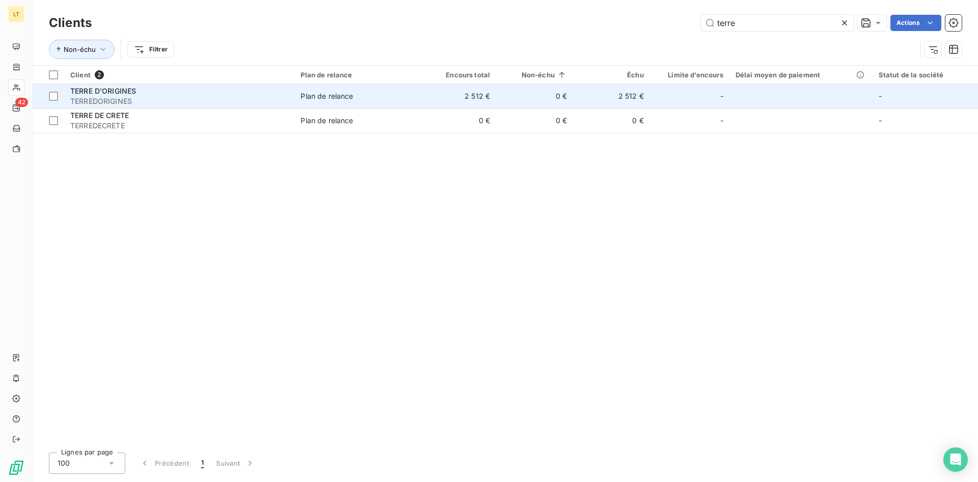
click at [393, 103] on td "Plan de relance" at bounding box center [356, 96] width 125 height 24
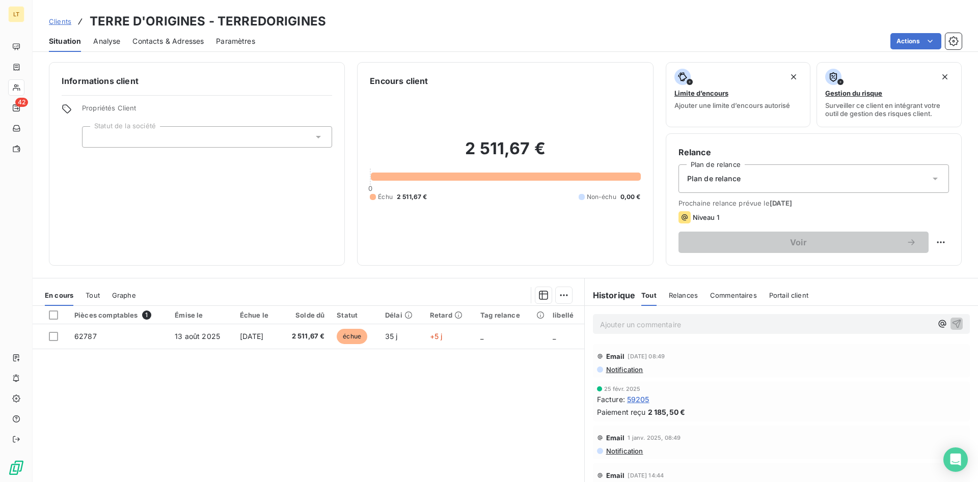
click at [163, 36] on div "Contacts & Adresses" at bounding box center [167, 41] width 71 height 21
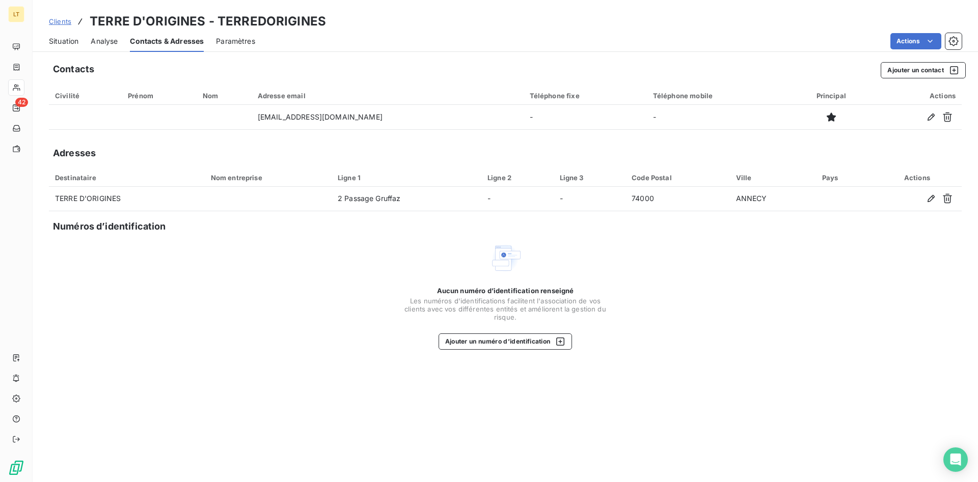
click at [67, 41] on span "Situation" at bounding box center [64, 41] width 30 height 10
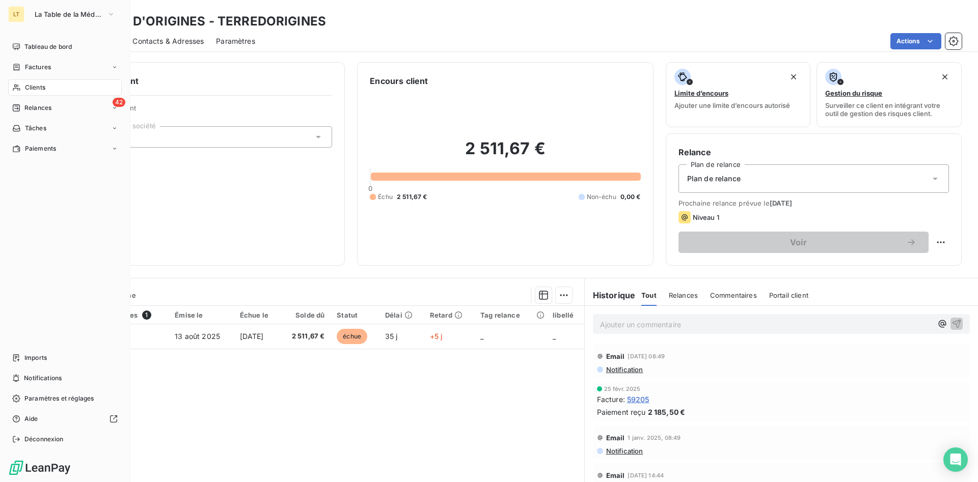
click at [29, 84] on span "Clients" at bounding box center [35, 87] width 20 height 9
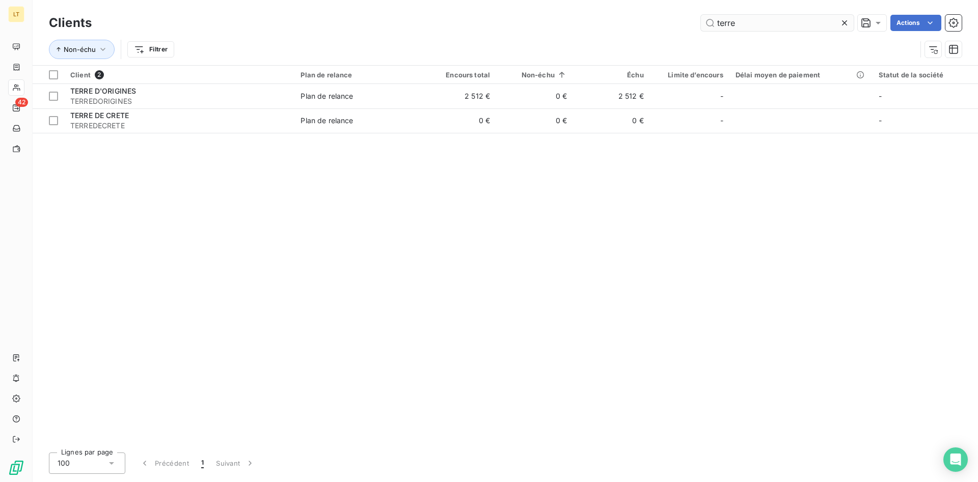
drag, startPoint x: 747, startPoint y: 25, endPoint x: 619, endPoint y: 17, distance: 128.1
click at [701, 17] on input "terre" at bounding box center [777, 23] width 153 height 16
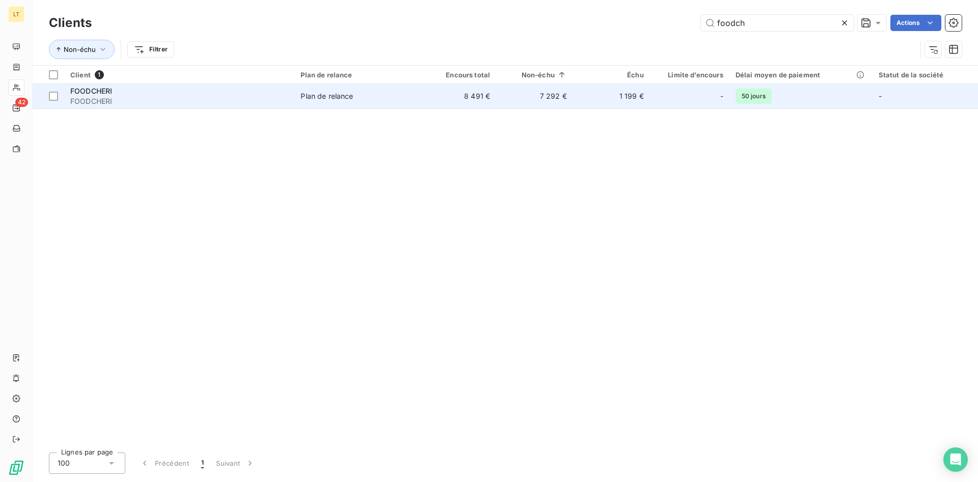
type input "foodch"
click at [557, 91] on td "7 292 €" at bounding box center [534, 96] width 77 height 24
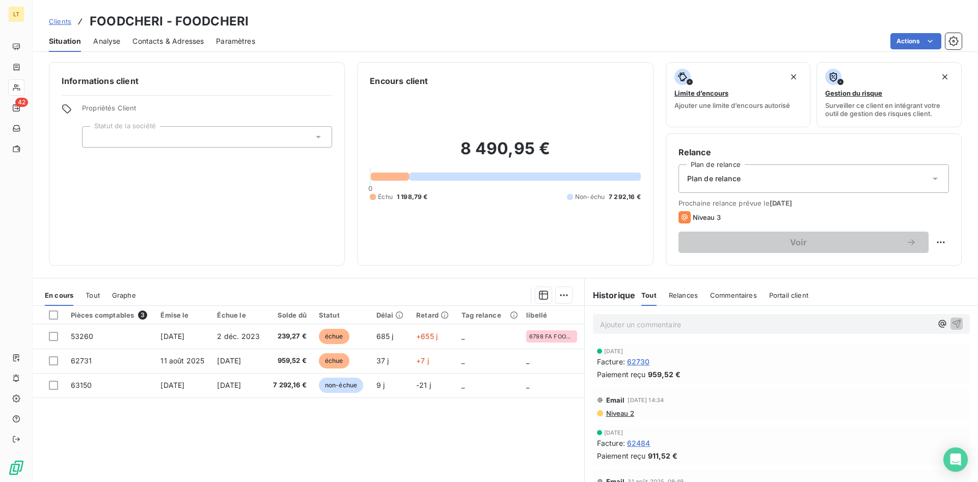
click at [155, 39] on span "Contacts & Adresses" at bounding box center [167, 41] width 71 height 10
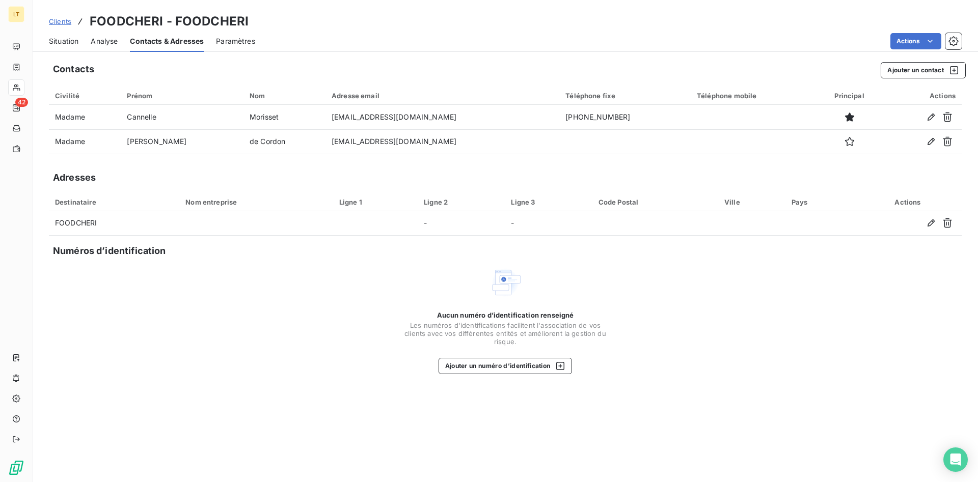
click at [74, 38] on span "Situation" at bounding box center [64, 41] width 30 height 10
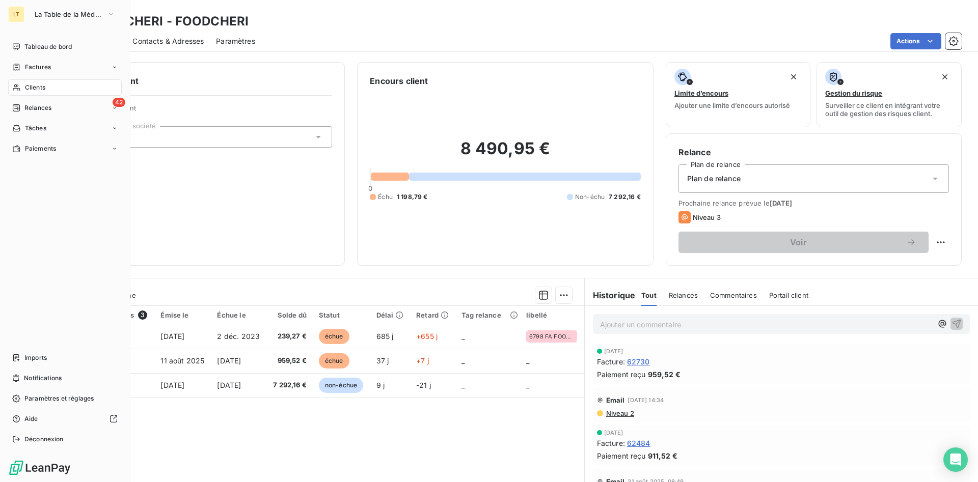
click at [45, 85] on span "Clients" at bounding box center [35, 87] width 20 height 9
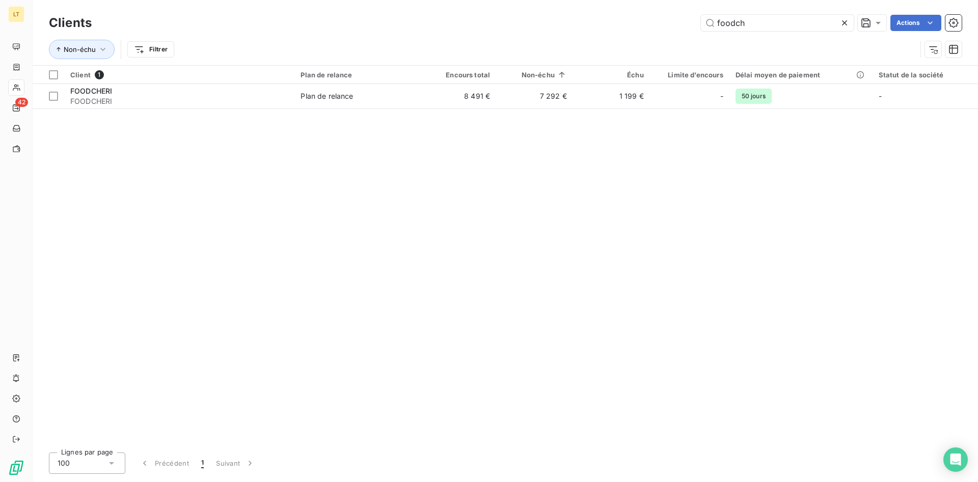
drag, startPoint x: 752, startPoint y: 25, endPoint x: 661, endPoint y: 38, distance: 92.5
click at [701, 31] on input "foodch" at bounding box center [777, 23] width 153 height 16
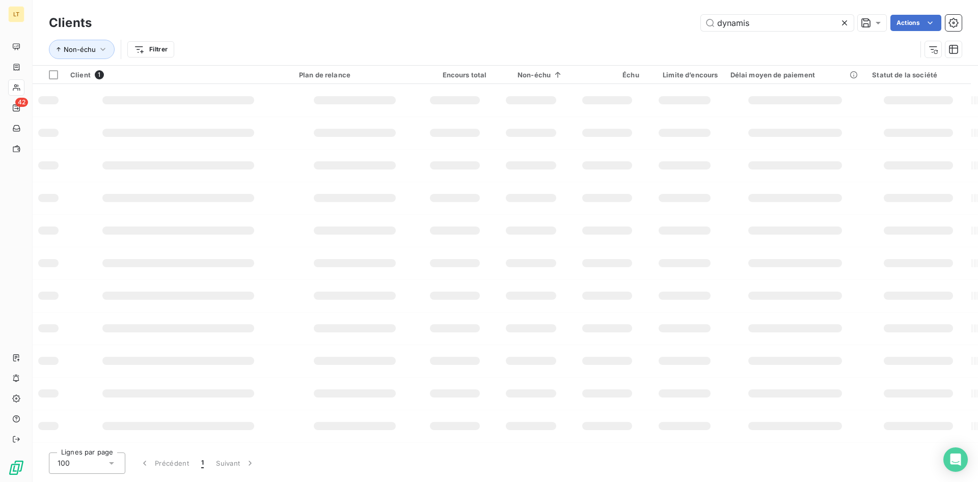
type input "dynamis"
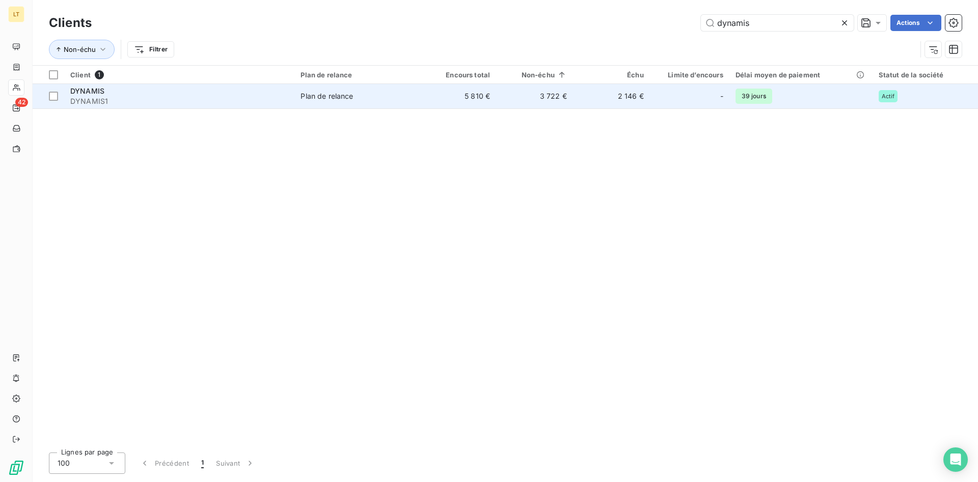
click at [385, 93] on span "Plan de relance" at bounding box center [357, 96] width 113 height 10
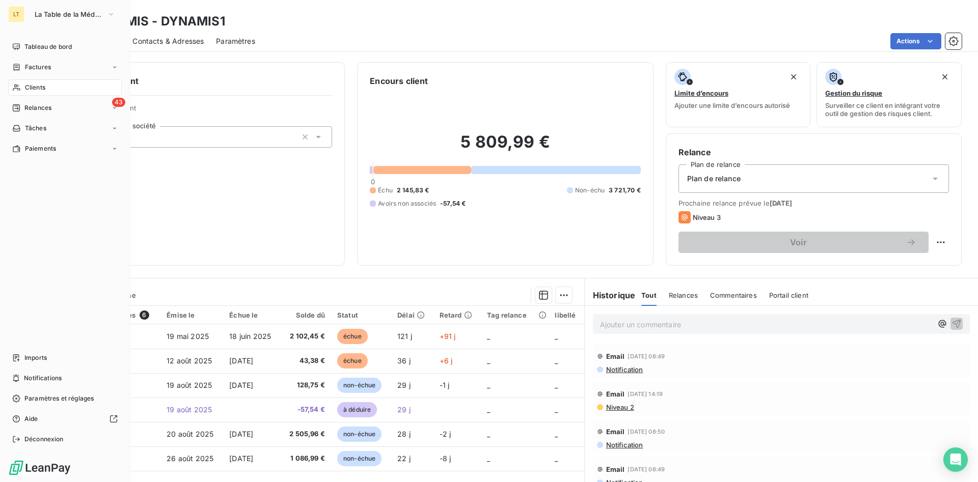
click at [37, 91] on span "Clients" at bounding box center [35, 87] width 20 height 9
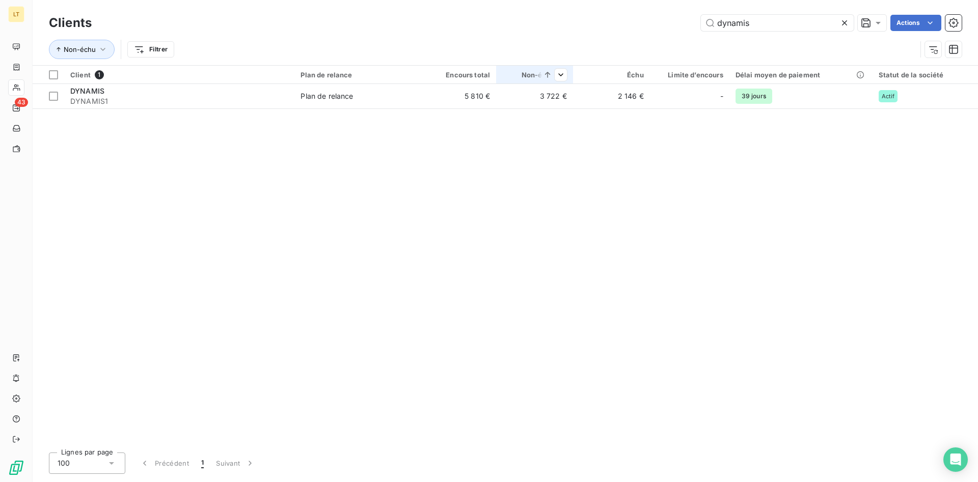
drag, startPoint x: 765, startPoint y: 24, endPoint x: 528, endPoint y: 77, distance: 242.3
click at [701, 31] on input "dynamis" at bounding box center [777, 23] width 153 height 16
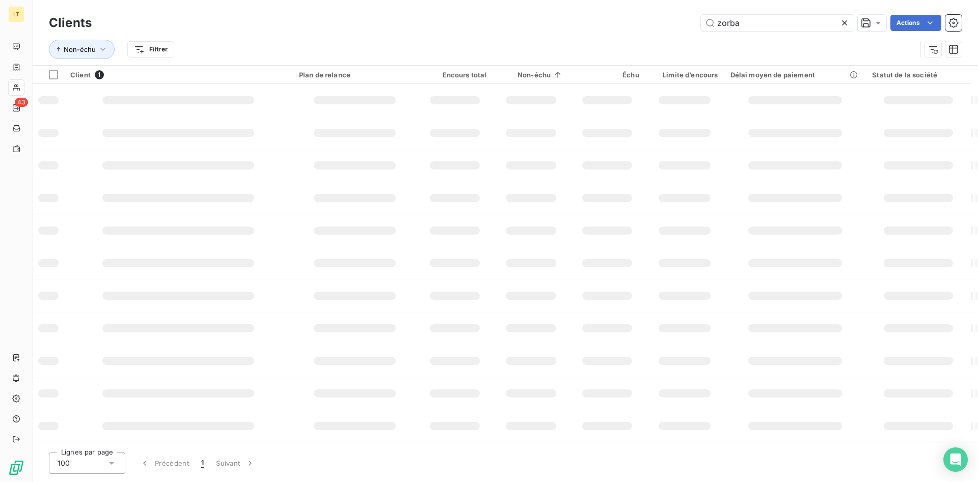
type input "zorba"
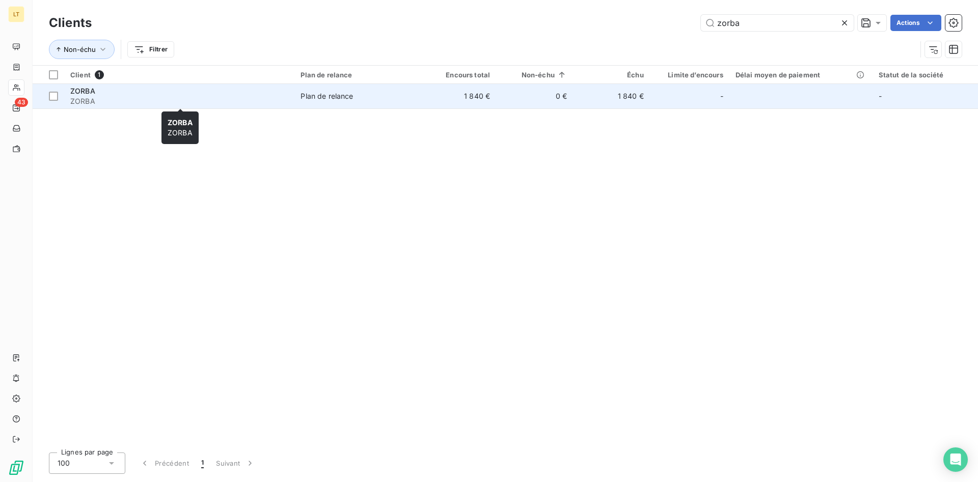
click at [265, 102] on span "ZORBA" at bounding box center [179, 101] width 218 height 10
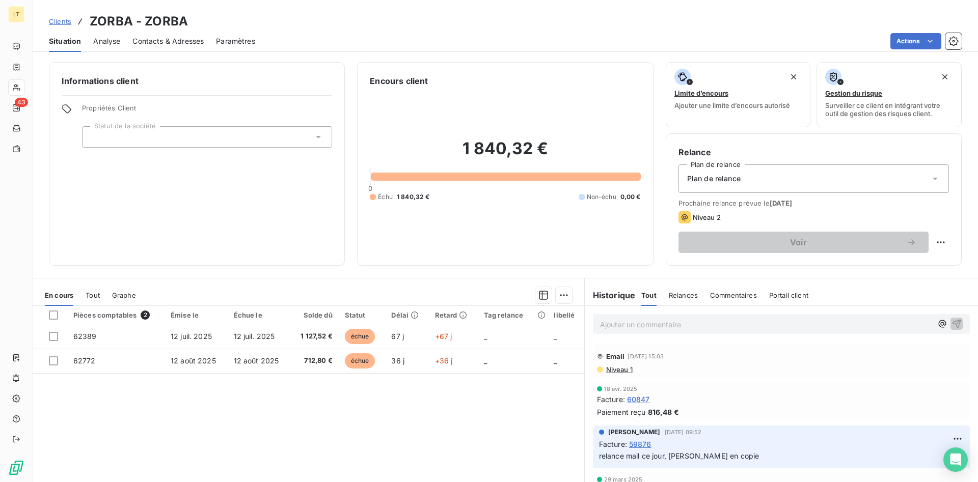
click at [192, 36] on div "Contacts & Adresses" at bounding box center [167, 41] width 71 height 21
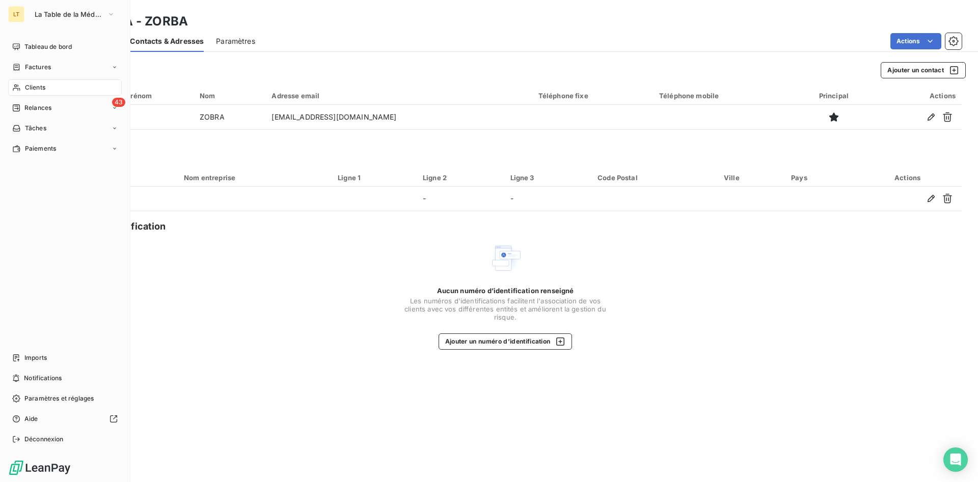
click at [32, 86] on span "Clients" at bounding box center [35, 87] width 20 height 9
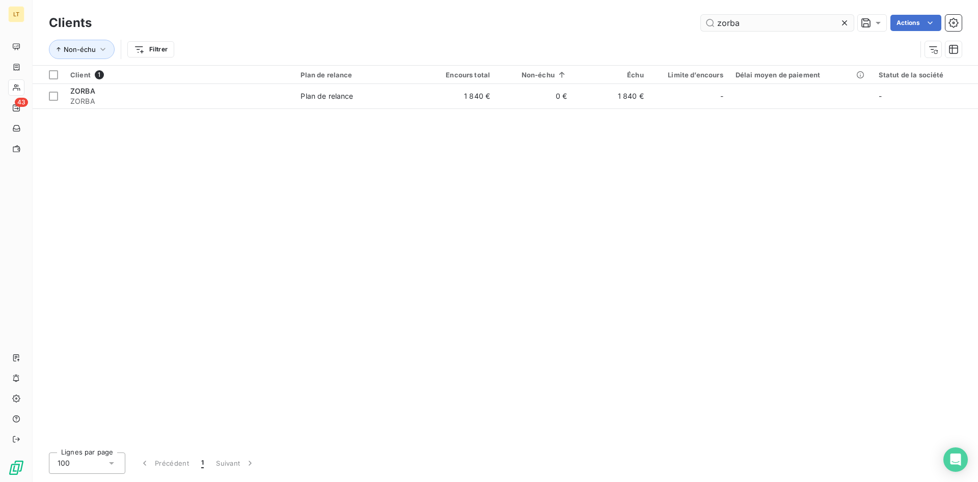
drag, startPoint x: 772, startPoint y: 29, endPoint x: 546, endPoint y: 33, distance: 226.2
click at [701, 31] on input "zorba" at bounding box center [777, 23] width 153 height 16
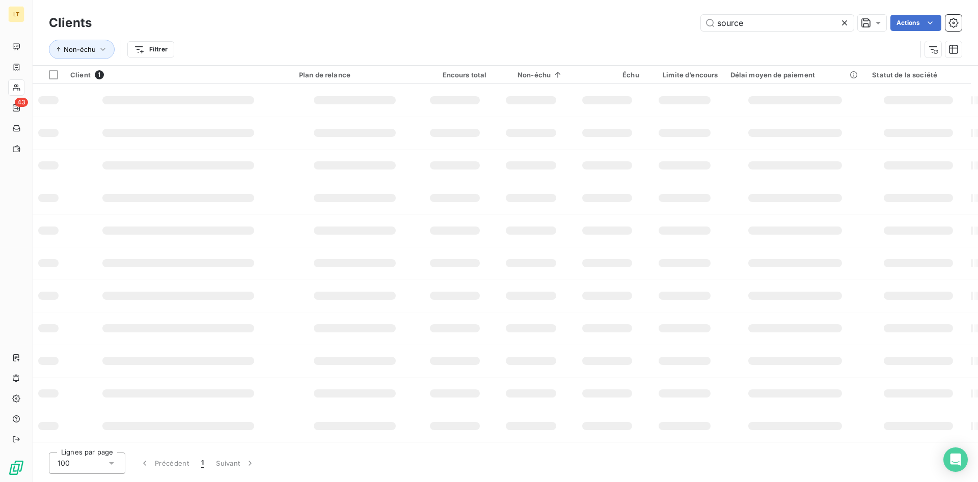
type input "source"
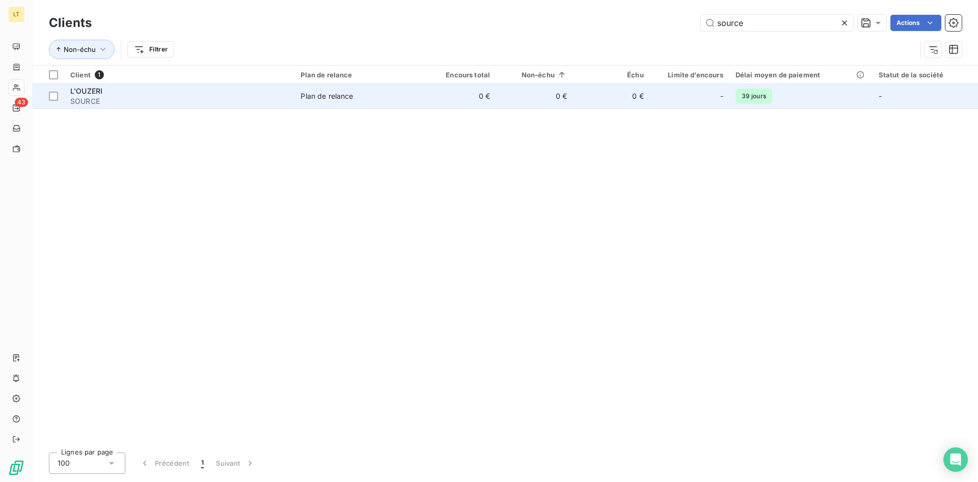
click at [315, 86] on td "Plan de relance" at bounding box center [356, 96] width 125 height 24
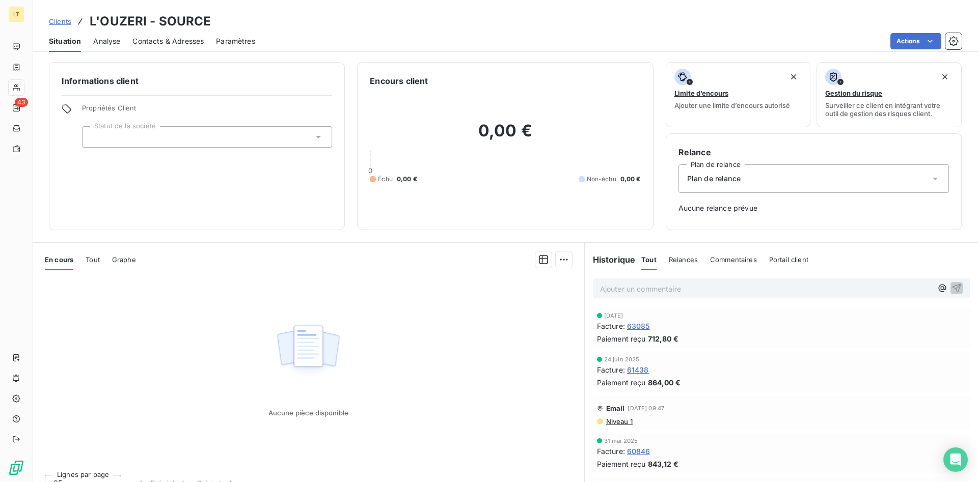
click at [182, 33] on div "Contacts & Adresses" at bounding box center [167, 41] width 71 height 21
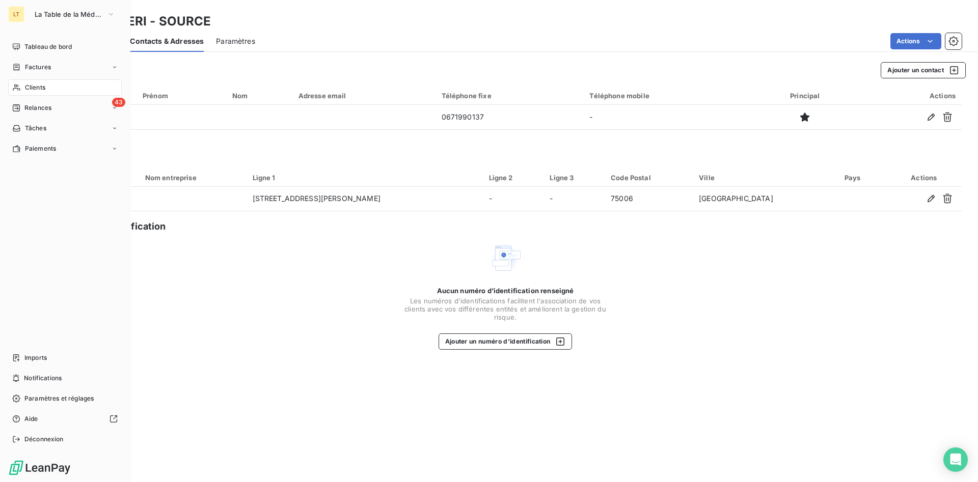
click at [30, 88] on span "Clients" at bounding box center [35, 87] width 20 height 9
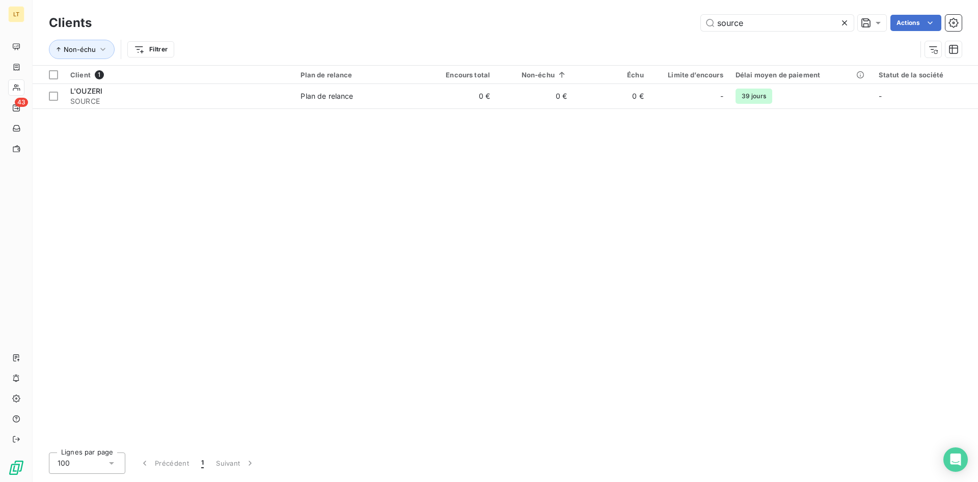
drag, startPoint x: 781, startPoint y: 30, endPoint x: 588, endPoint y: 51, distance: 194.2
click at [701, 31] on input "source" at bounding box center [777, 23] width 153 height 16
type input "zorb"
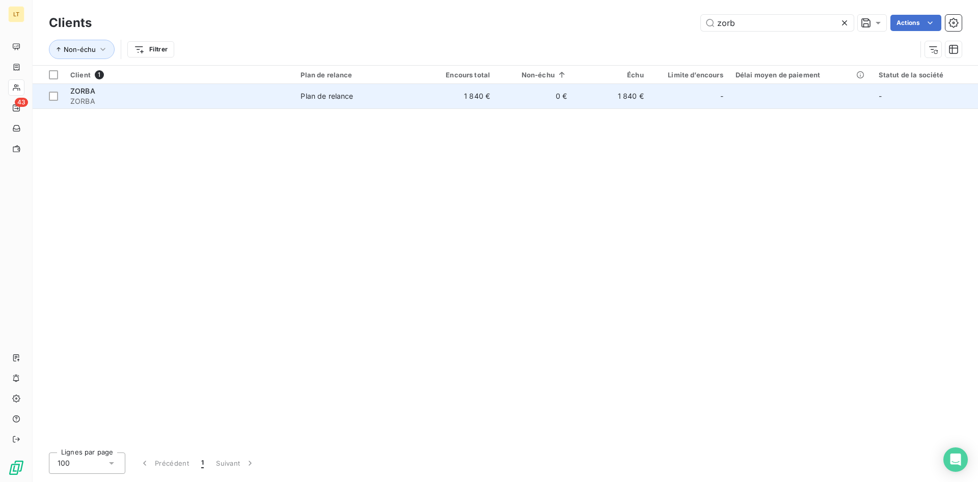
click at [125, 96] on span "ZORBA" at bounding box center [179, 101] width 218 height 10
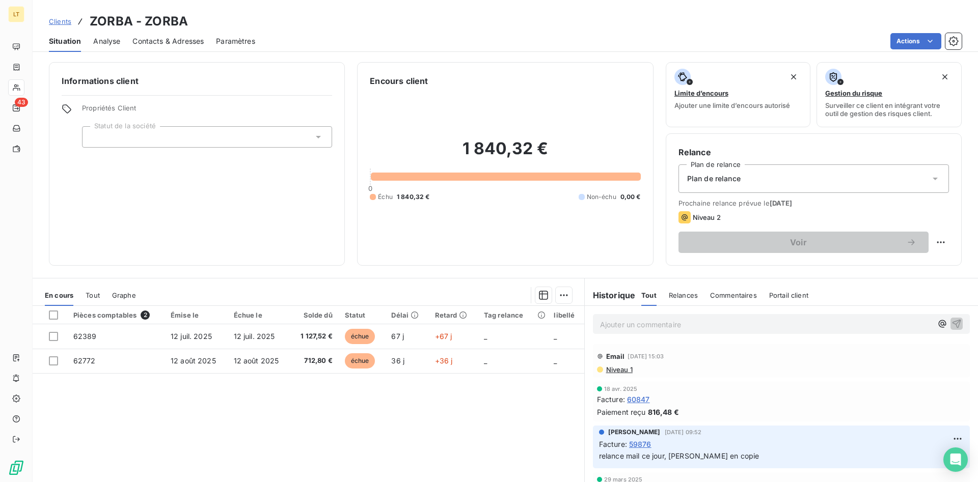
click at [160, 40] on span "Contacts & Adresses" at bounding box center [167, 41] width 71 height 10
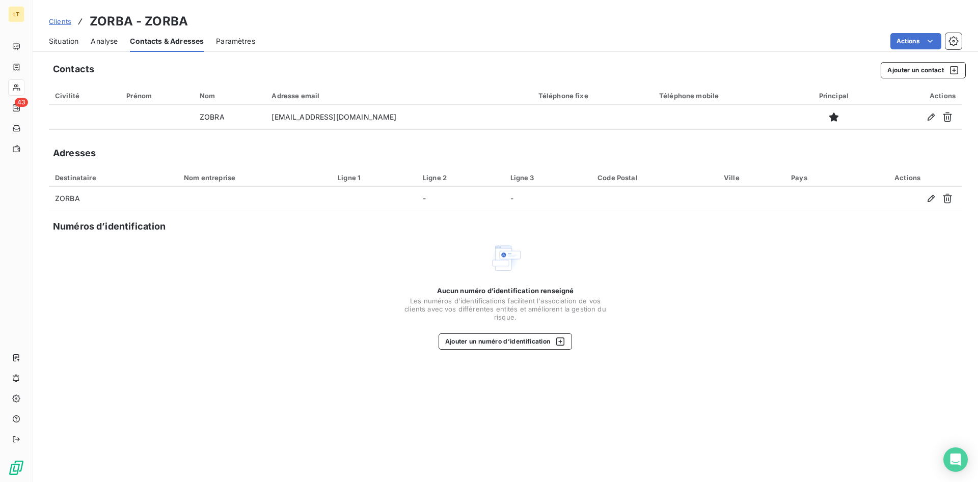
click at [72, 44] on span "Situation" at bounding box center [64, 41] width 30 height 10
